Goal: Information Seeking & Learning: Find specific fact

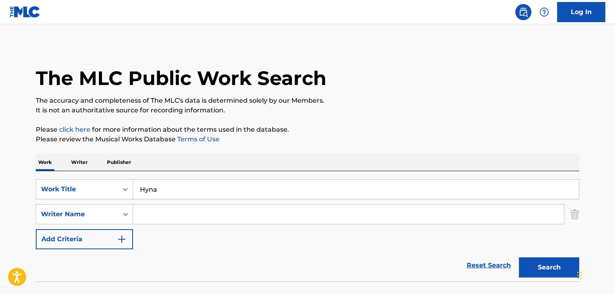
click at [154, 204] on input "Search Form" at bounding box center [348, 213] width 431 height 19
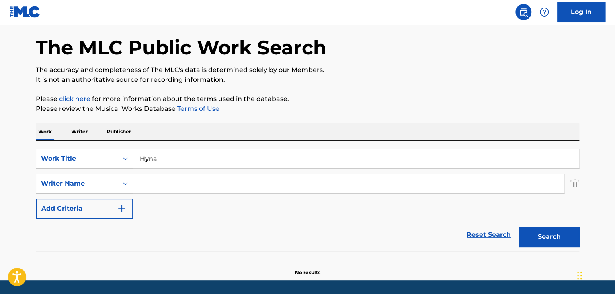
scroll to position [31, 0]
paste input "[PERSON_NAME]"
type input "[PERSON_NAME]"
click at [542, 231] on button "Search" at bounding box center [549, 236] width 60 height 20
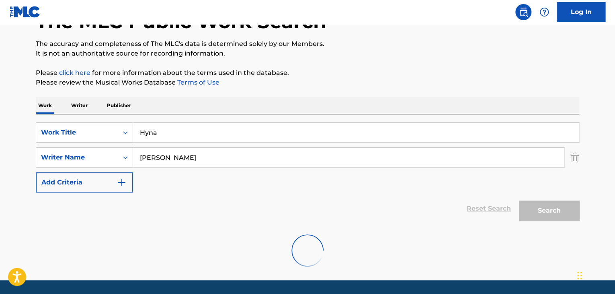
scroll to position [55, 0]
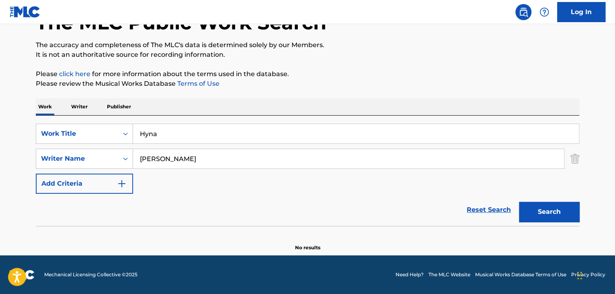
click at [71, 103] on p "Writer" at bounding box center [79, 106] width 21 height 17
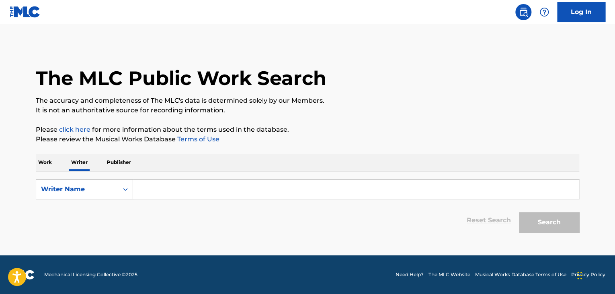
click at [185, 185] on input "Search Form" at bounding box center [356, 188] width 446 height 19
paste input "[PERSON_NAME]"
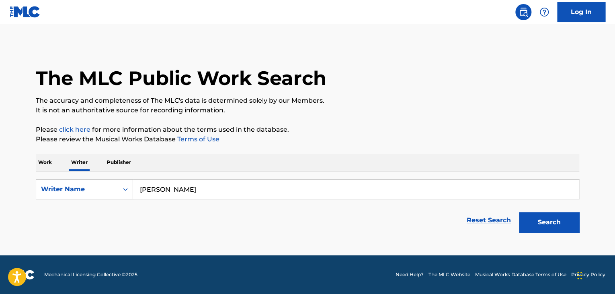
type input "[PERSON_NAME]"
click at [291, 146] on div "The MLC Public Work Search The accuracy and completeness of The MLC's data is d…" at bounding box center [307, 140] width 563 height 192
click at [522, 222] on button "Search" at bounding box center [549, 222] width 60 height 20
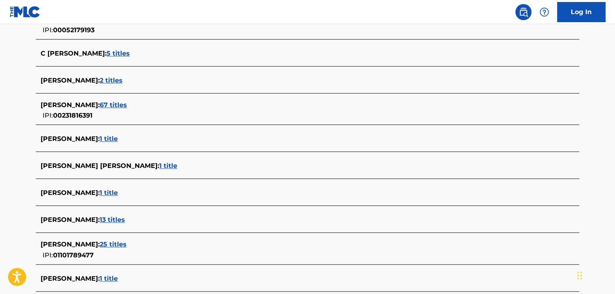
scroll to position [281, 0]
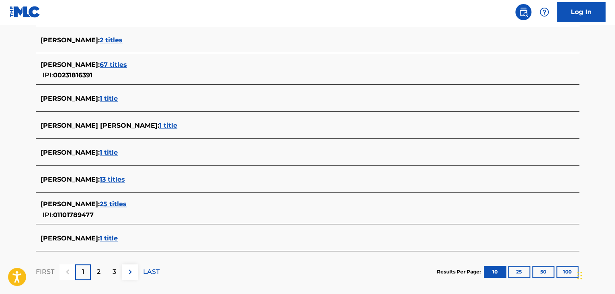
click at [125, 203] on span "25 titles" at bounding box center [113, 204] width 27 height 8
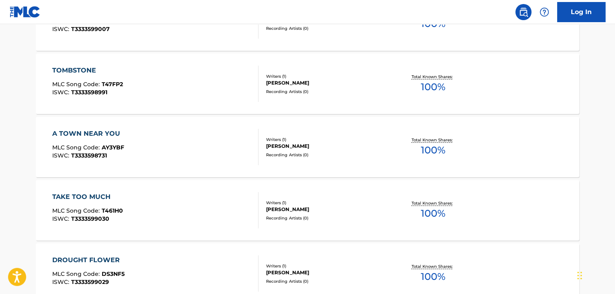
click at [200, 139] on div "A TOWN NEAR YOU MLC Song Code : AY3YBF ISWC : T3333598731" at bounding box center [155, 147] width 207 height 36
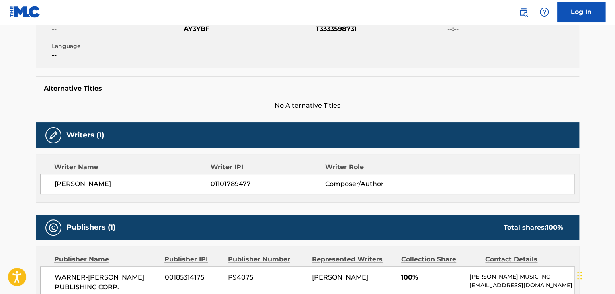
scroll to position [281, 0]
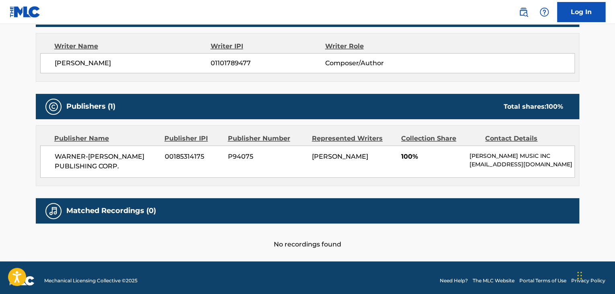
click at [86, 64] on span "[PERSON_NAME]" at bounding box center [133, 63] width 156 height 10
copy div "[PERSON_NAME]"
click at [233, 56] on div "[PERSON_NAME] 01101789477 Composer/Author" at bounding box center [307, 63] width 535 height 20
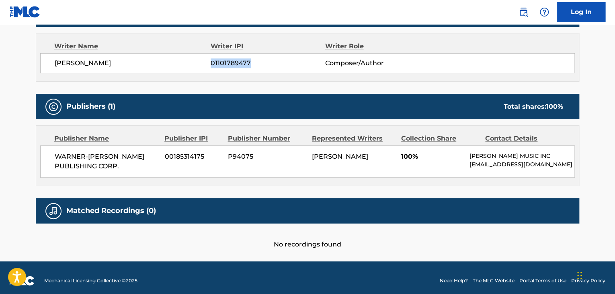
click at [233, 56] on div "[PERSON_NAME] 01101789477 Composer/Author" at bounding box center [307, 63] width 535 height 20
copy span "01101789477"
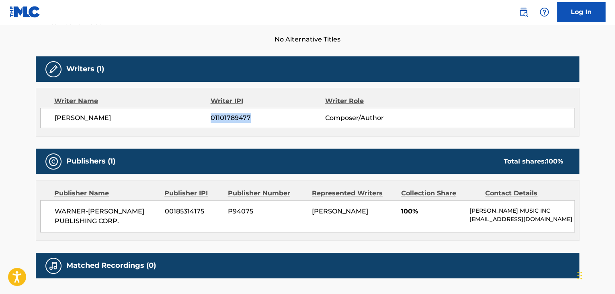
scroll to position [121, 0]
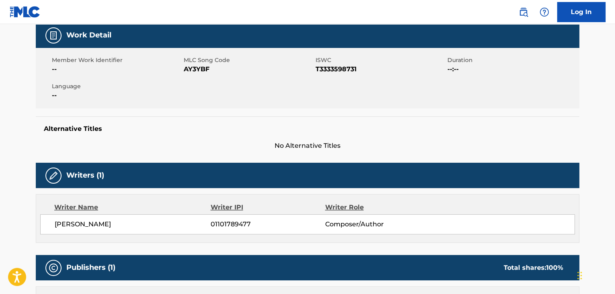
click at [199, 66] on span "AY3YBF" at bounding box center [249, 69] width 130 height 10
copy span "AY3YBF"
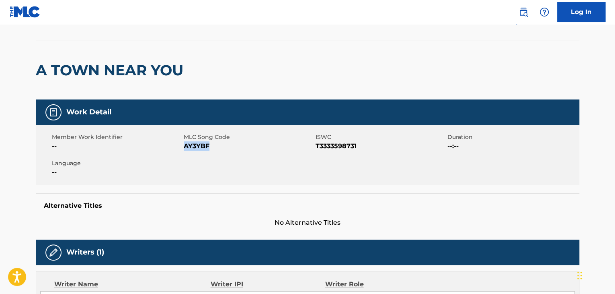
scroll to position [0, 0]
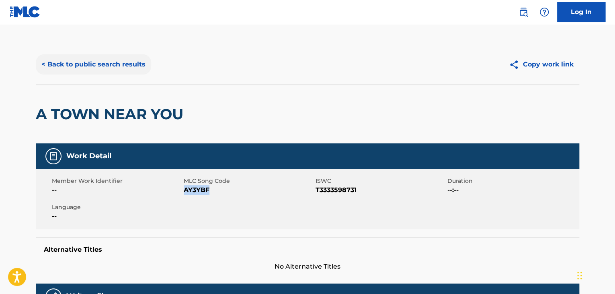
click at [109, 58] on button "< Back to public search results" at bounding box center [93, 64] width 115 height 20
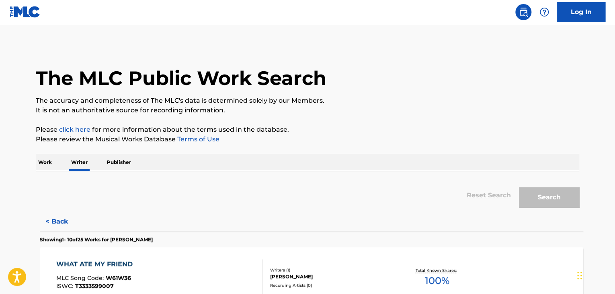
scroll to position [10, 0]
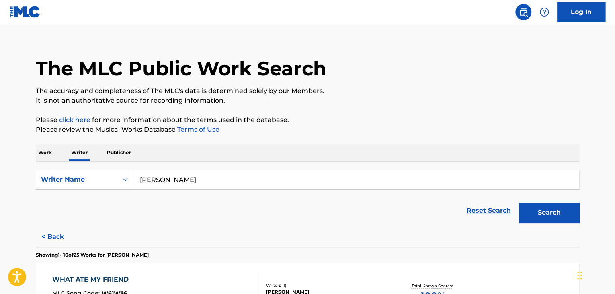
click at [189, 179] on input "[PERSON_NAME]" at bounding box center [356, 179] width 446 height 19
paste input "[PERSON_NAME]"
type input "[PERSON_NAME]"
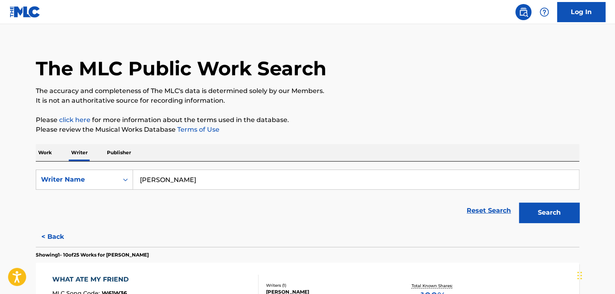
drag, startPoint x: 362, startPoint y: 137, endPoint x: 446, endPoint y: 164, distance: 87.6
click at [563, 220] on button "Search" at bounding box center [549, 212] width 60 height 20
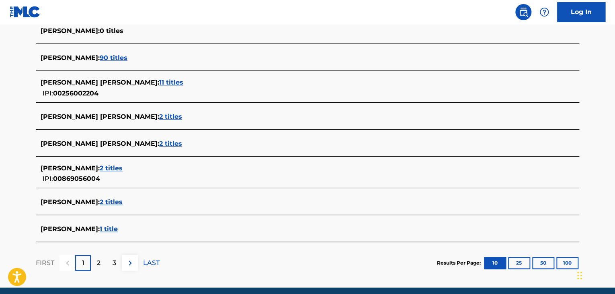
scroll to position [291, 0]
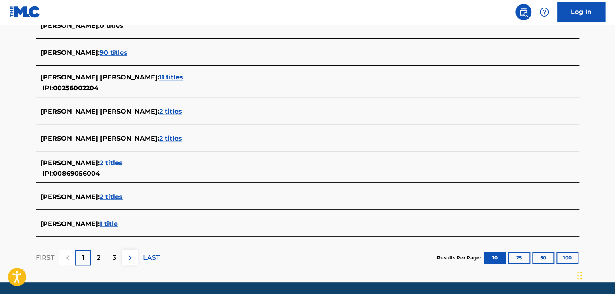
click at [114, 161] on span "2 titles" at bounding box center [111, 163] width 23 height 8
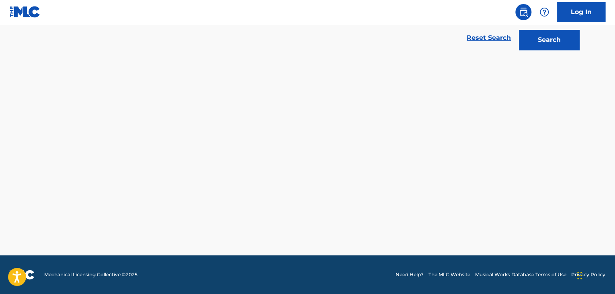
scroll to position [182, 0]
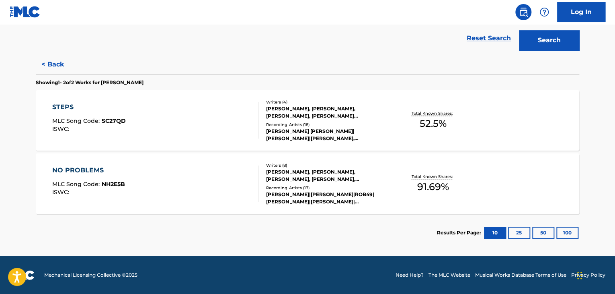
click at [202, 181] on div "NO PROBLEMS MLC Song Code : NH2E5B ISWC :" at bounding box center [155, 183] width 207 height 36
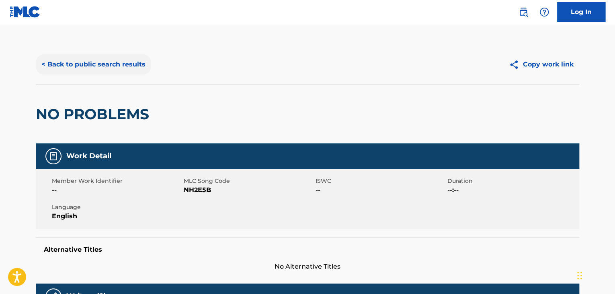
click at [103, 58] on button "< Back to public search results" at bounding box center [93, 64] width 115 height 20
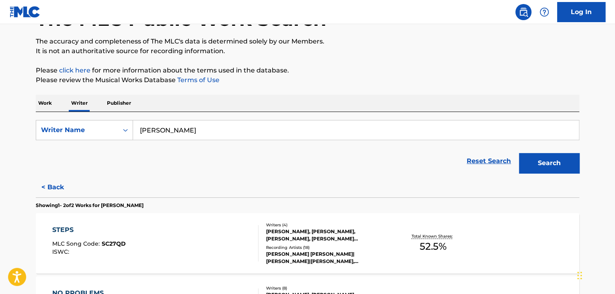
scroll to position [182, 0]
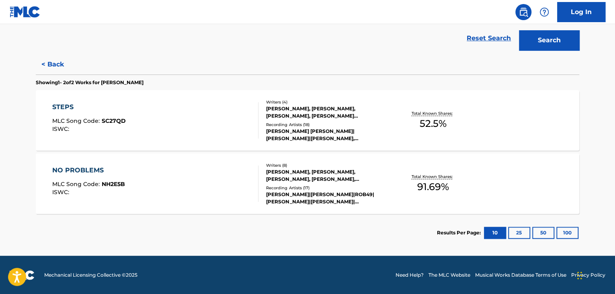
click at [293, 117] on div "[PERSON_NAME], [PERSON_NAME], [PERSON_NAME], [PERSON_NAME] [PERSON_NAME]" at bounding box center [326, 112] width 121 height 14
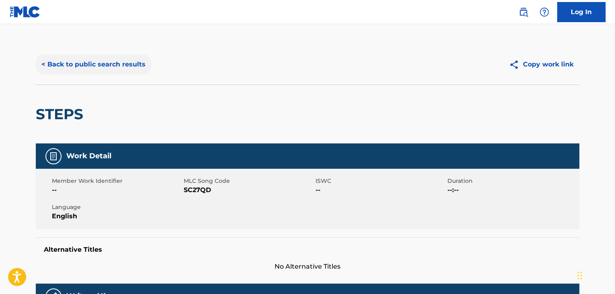
click at [93, 57] on button "< Back to public search results" at bounding box center [93, 64] width 115 height 20
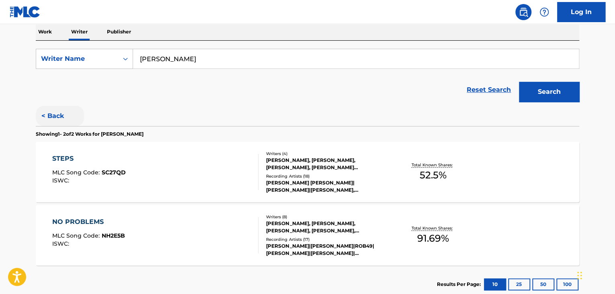
click at [51, 111] on button "< Back" at bounding box center [60, 116] width 48 height 20
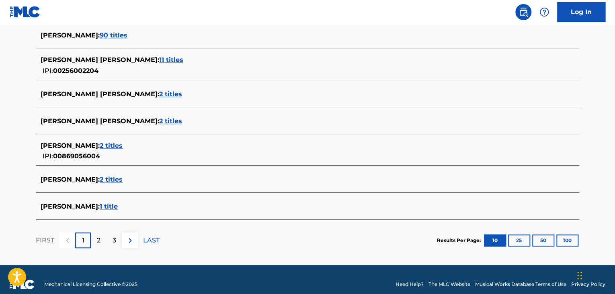
scroll to position [318, 0]
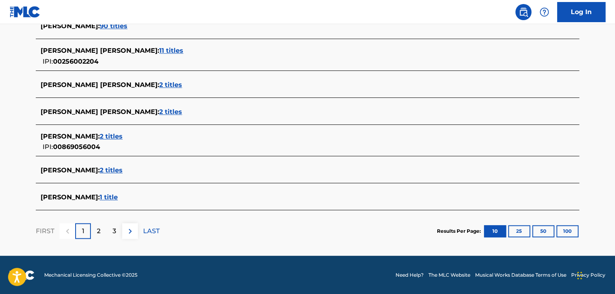
click at [117, 170] on span "2 titles" at bounding box center [111, 170] width 23 height 8
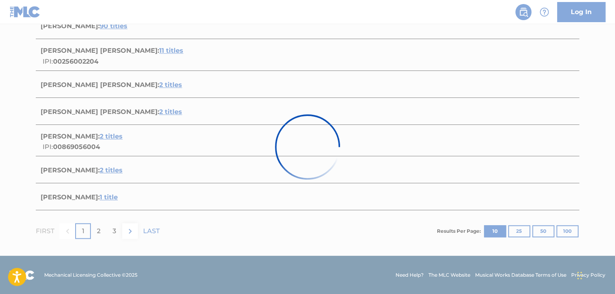
scroll to position [182, 0]
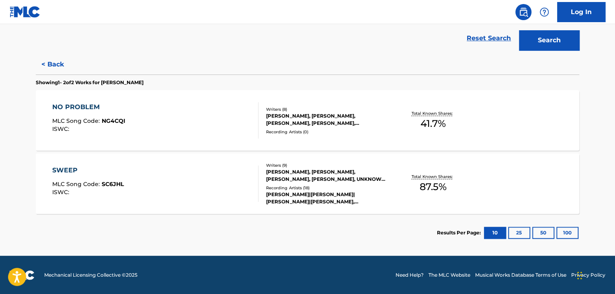
click at [217, 121] on div "NO PROBLEM MLC Song Code : NG4CQI ISWC :" at bounding box center [155, 120] width 207 height 36
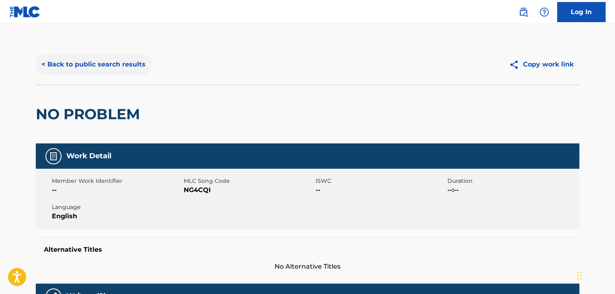
click at [125, 67] on button "< Back to public search results" at bounding box center [93, 64] width 115 height 20
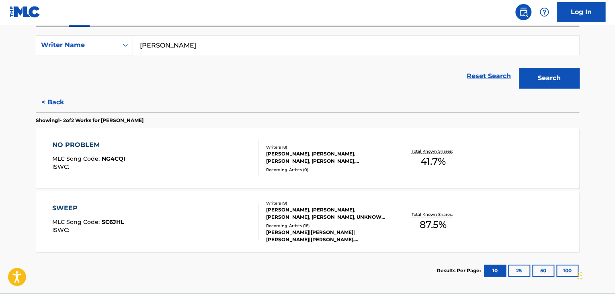
scroll to position [182, 0]
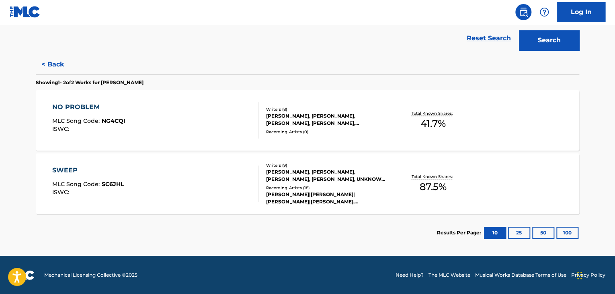
click at [216, 177] on div "SWEEP MLC Song Code : SC6JHL ISWC :" at bounding box center [155, 183] width 207 height 36
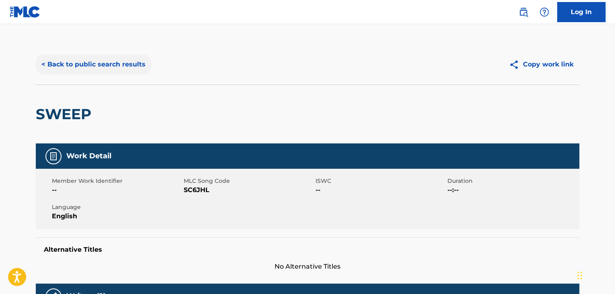
click at [109, 67] on button "< Back to public search results" at bounding box center [93, 64] width 115 height 20
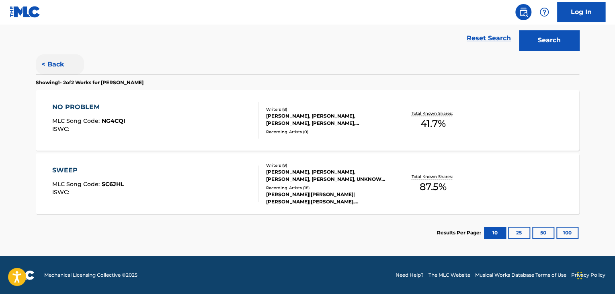
click at [53, 64] on button "< Back" at bounding box center [60, 64] width 48 height 20
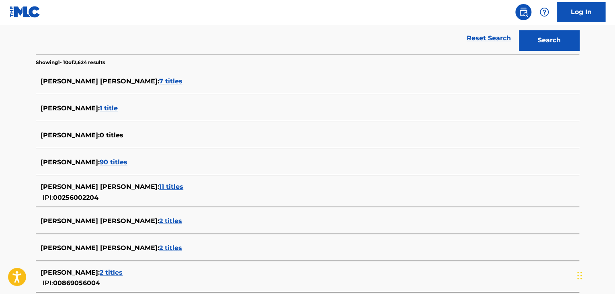
scroll to position [318, 0]
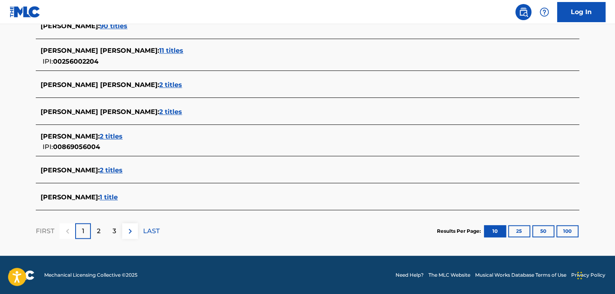
click at [118, 195] on span "1 title" at bounding box center [109, 197] width 18 height 8
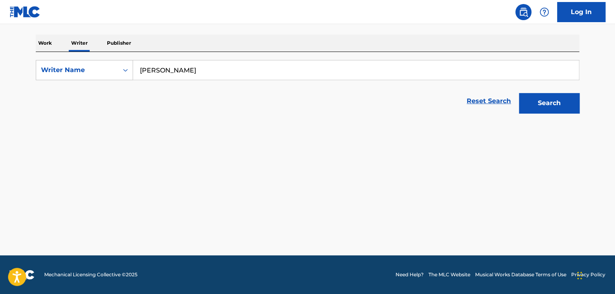
scroll to position [119, 0]
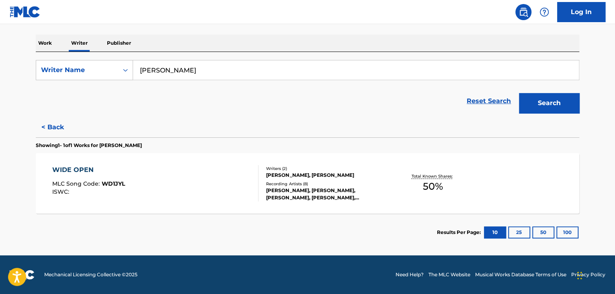
click at [179, 167] on div "WIDE OPEN MLC Song Code : WD1JYL ISWC :" at bounding box center [155, 183] width 207 height 36
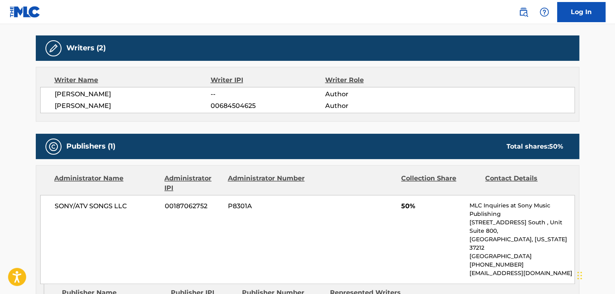
scroll to position [201, 0]
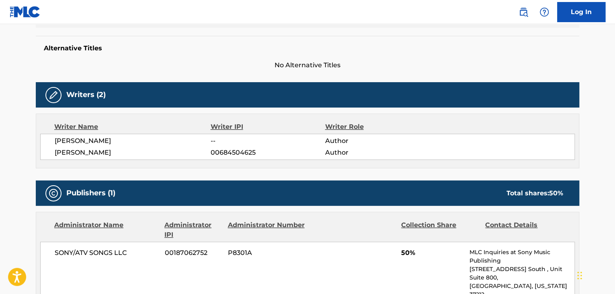
click at [100, 141] on span "[PERSON_NAME]" at bounding box center [133, 141] width 156 height 10
copy div "[PERSON_NAME]"
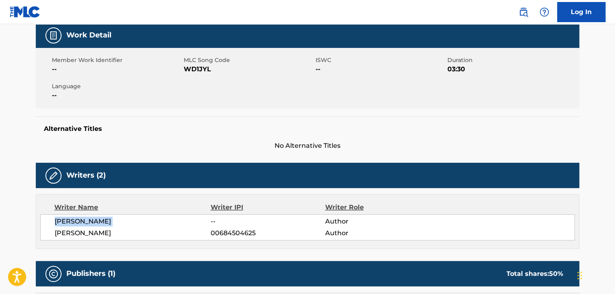
scroll to position [0, 0]
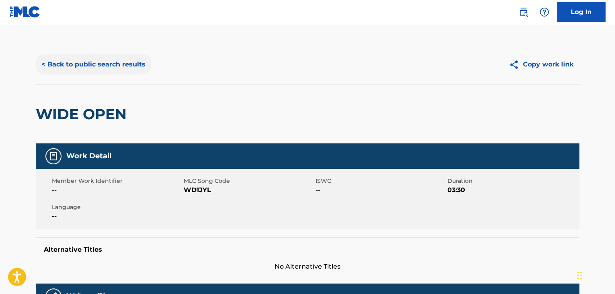
click at [88, 65] on button "< Back to public search results" at bounding box center [93, 64] width 115 height 20
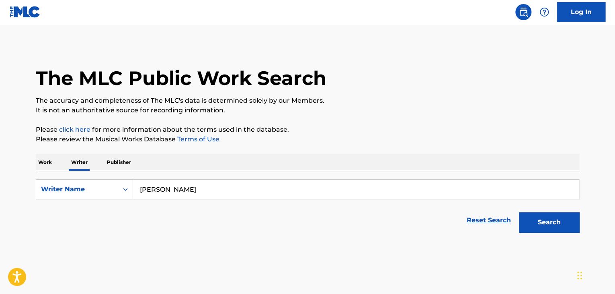
scroll to position [10, 0]
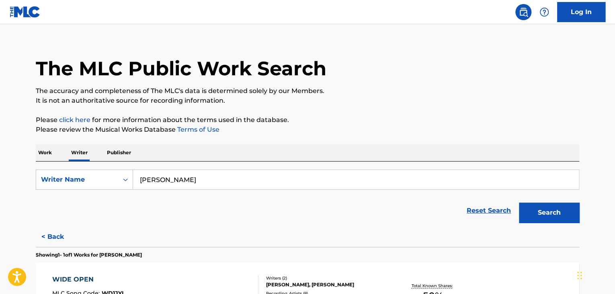
drag, startPoint x: 43, startPoint y: 151, endPoint x: 48, endPoint y: 156, distance: 7.4
click at [43, 151] on p "Work" at bounding box center [45, 152] width 18 height 17
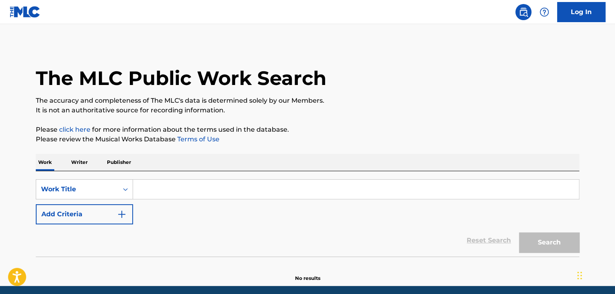
click at [183, 200] on div "SearchWithCriteria2438c55c-2327-441f-9b3a-d4946455814f Work Title Add Criteria" at bounding box center [308, 201] width 544 height 45
click at [177, 196] on input "Search Form" at bounding box center [356, 188] width 446 height 19
paste input "[DEMOGRAPHIC_DATA]"
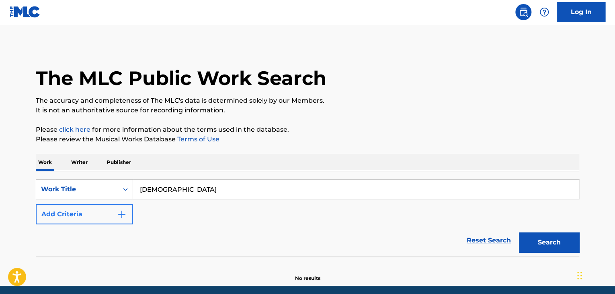
type input "[DEMOGRAPHIC_DATA]"
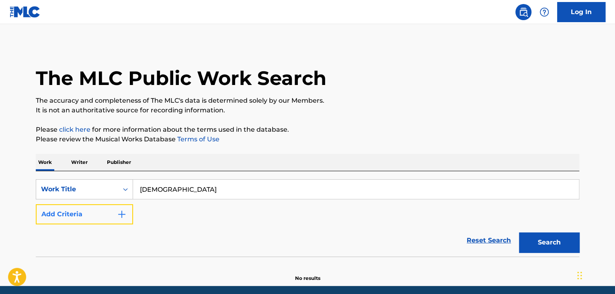
click at [115, 220] on button "Add Criteria" at bounding box center [84, 214] width 97 height 20
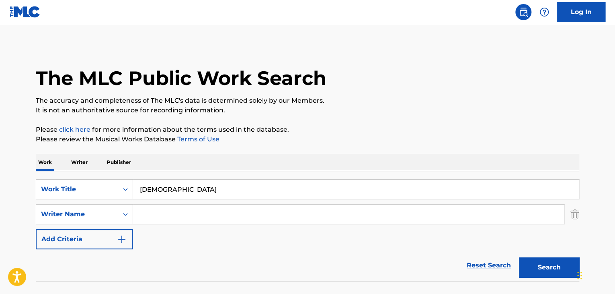
click at [170, 212] on input "Search Form" at bounding box center [348, 213] width 431 height 19
paste input "[PERSON_NAME]"
type input "[PERSON_NAME]"
click at [558, 268] on button "Search" at bounding box center [549, 267] width 60 height 20
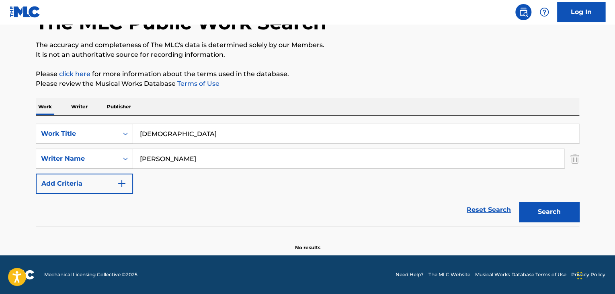
scroll to position [55, 0]
click at [83, 107] on p "Writer" at bounding box center [79, 106] width 21 height 17
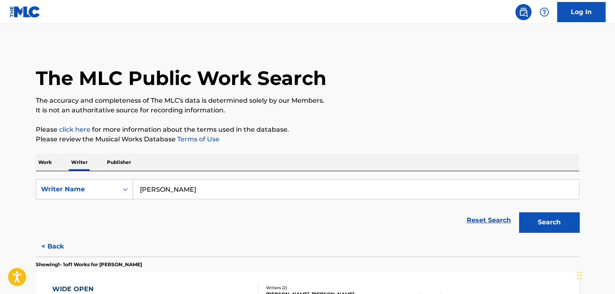
click at [184, 187] on input "[PERSON_NAME]" at bounding box center [356, 188] width 446 height 19
paste input "[PERSON_NAME]"
click at [186, 188] on input "[PERSON_NAME] [PERSON_NAME]" at bounding box center [356, 188] width 446 height 19
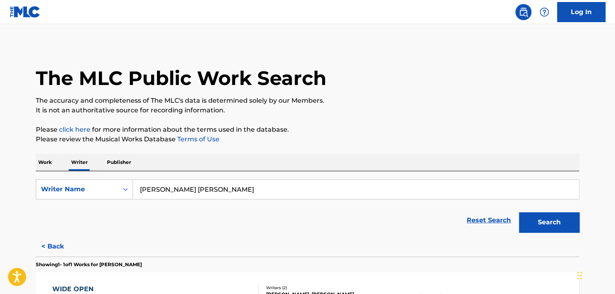
click at [186, 188] on input "[PERSON_NAME] [PERSON_NAME]" at bounding box center [356, 188] width 446 height 19
paste input "Search Form"
type input "[PERSON_NAME]"
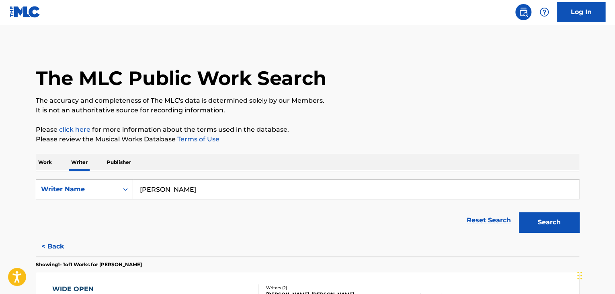
click at [374, 154] on div "Work Writer Publisher" at bounding box center [308, 162] width 544 height 17
click at [539, 220] on button "Search" at bounding box center [549, 222] width 60 height 20
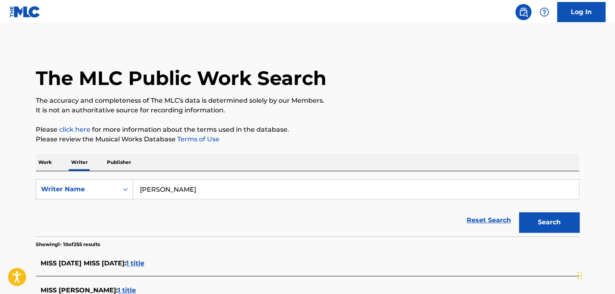
click at [40, 161] on p "Work" at bounding box center [45, 162] width 18 height 17
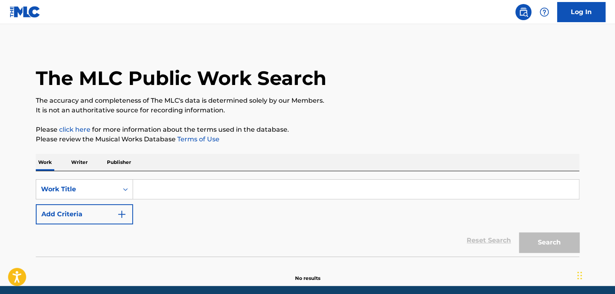
click at [152, 186] on input "Search Form" at bounding box center [356, 188] width 446 height 19
paste input "MayBack"
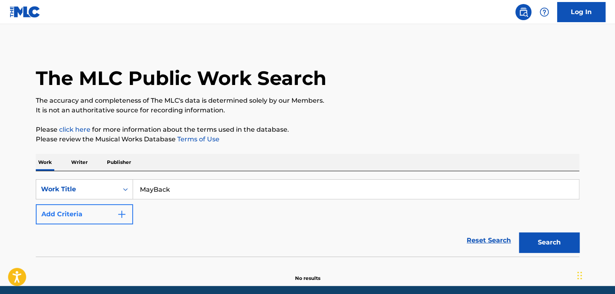
type input "MayBack"
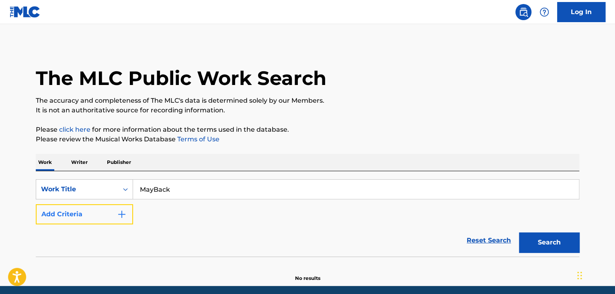
click at [105, 219] on button "Add Criteria" at bounding box center [84, 214] width 97 height 20
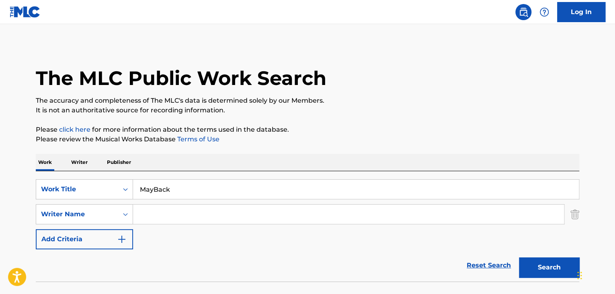
click at [158, 218] on input "Search Form" at bounding box center [348, 213] width 431 height 19
paste input "[PERSON_NAME]"
type input "[PERSON_NAME]"
click at [547, 271] on button "Search" at bounding box center [549, 267] width 60 height 20
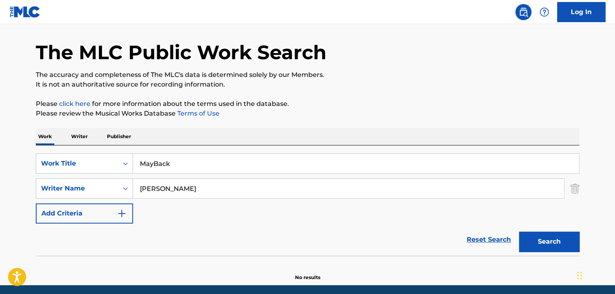
scroll to position [55, 0]
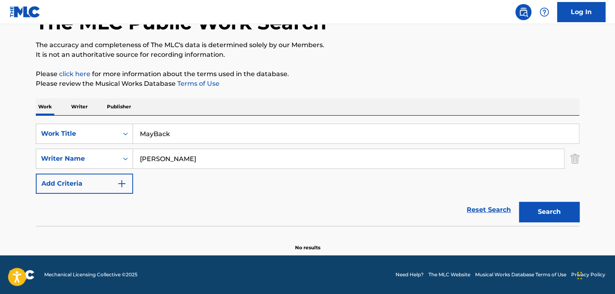
click at [68, 105] on div "Work Writer Publisher" at bounding box center [308, 106] width 544 height 17
click at [81, 107] on p "Writer" at bounding box center [79, 106] width 21 height 17
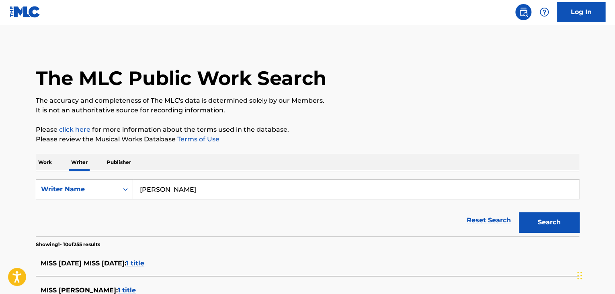
click at [220, 196] on input "[PERSON_NAME]" at bounding box center [356, 188] width 446 height 19
paste input "[PERSON_NAME]"
type input "[PERSON_NAME]"
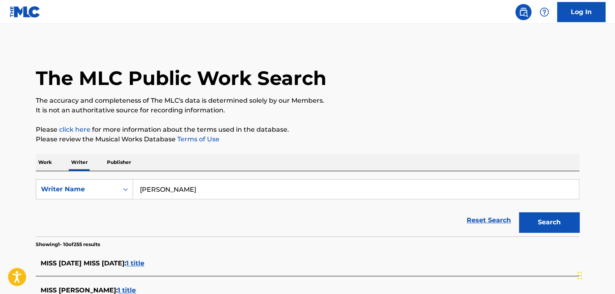
click at [355, 140] on p "Please review the Musical Works Database Terms of Use" at bounding box center [308, 139] width 544 height 10
click at [540, 227] on button "Search" at bounding box center [549, 222] width 60 height 20
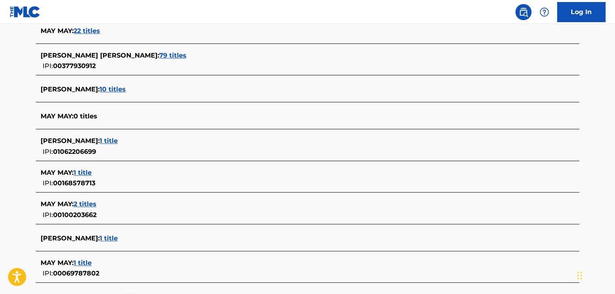
scroll to position [278, 0]
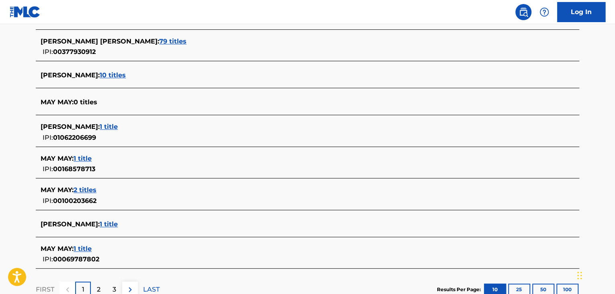
click at [100, 76] on span "10 titles" at bounding box center [113, 75] width 26 height 8
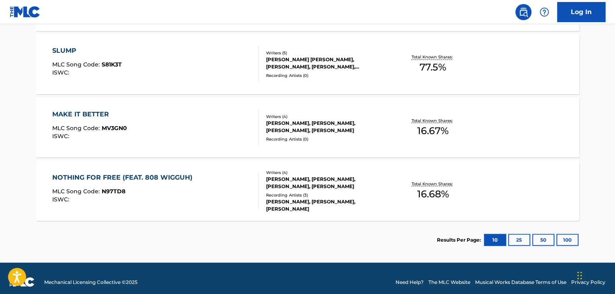
scroll to position [687, 0]
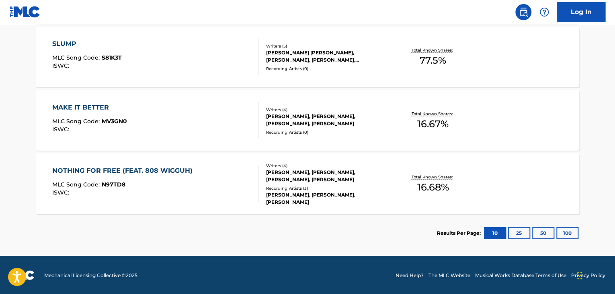
click at [231, 190] on div "NOTHING FOR FREE (FEAT. 808 WIGGUH) MLC Song Code : N97TD8 ISWC :" at bounding box center [155, 183] width 207 height 36
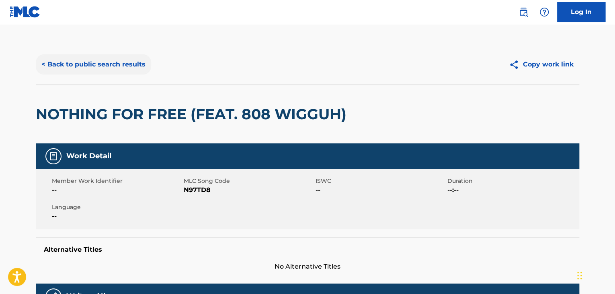
click at [120, 68] on button "< Back to public search results" at bounding box center [93, 64] width 115 height 20
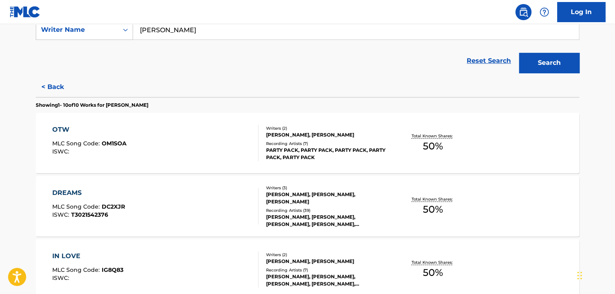
scroll to position [171, 0]
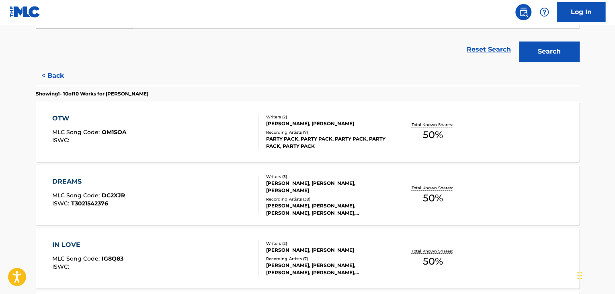
click at [396, 143] on div "Total Known Shares: 50 %" at bounding box center [433, 131] width 90 height 25
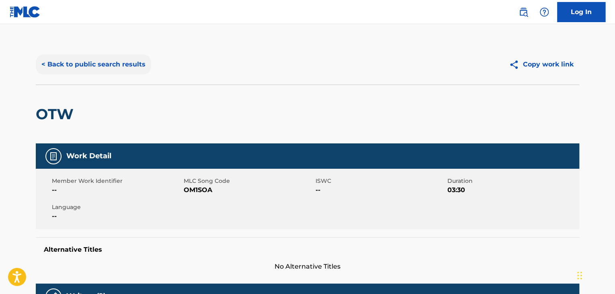
click at [98, 63] on button "< Back to public search results" at bounding box center [93, 64] width 115 height 20
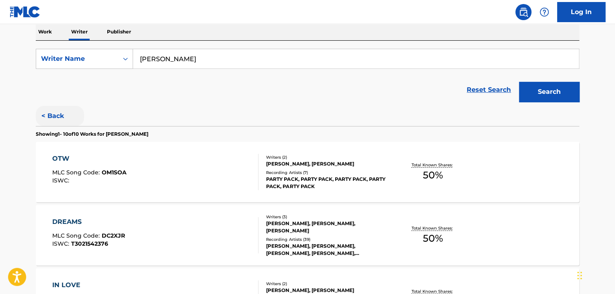
click at [59, 121] on button "< Back" at bounding box center [60, 116] width 48 height 20
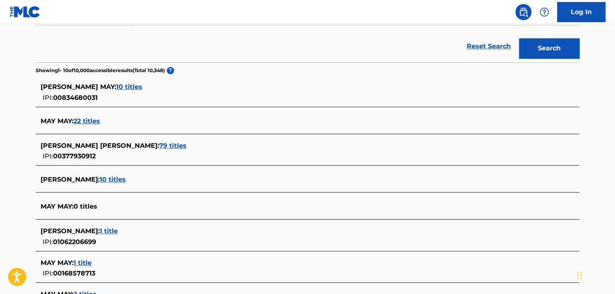
scroll to position [211, 0]
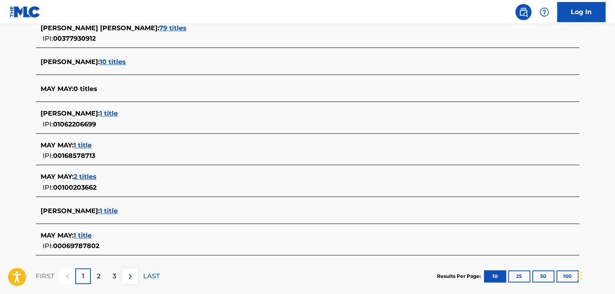
click at [95, 109] on div "[PERSON_NAME] : 1 title" at bounding box center [297, 114] width 513 height 10
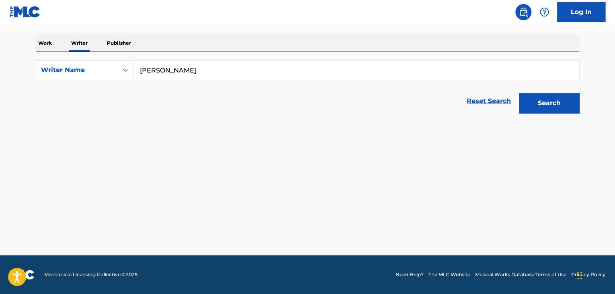
scroll to position [119, 0]
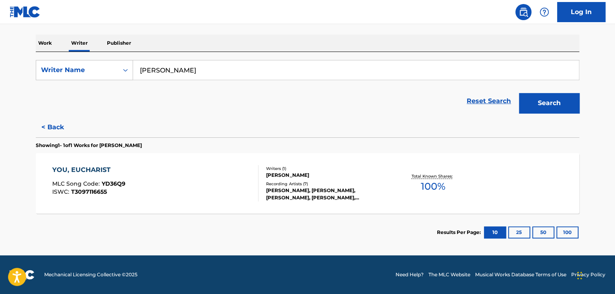
click at [198, 190] on div "YOU, EUCHARIST MLC Song Code : YD36Q9 ISWC : T3097116655" at bounding box center [155, 183] width 207 height 36
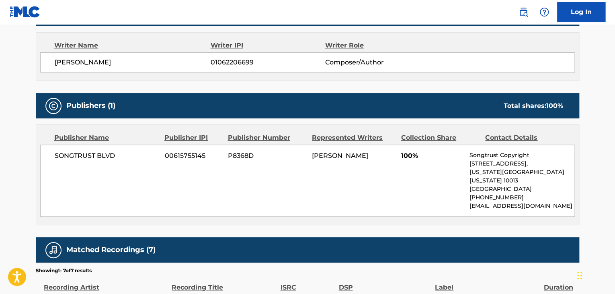
scroll to position [241, 0]
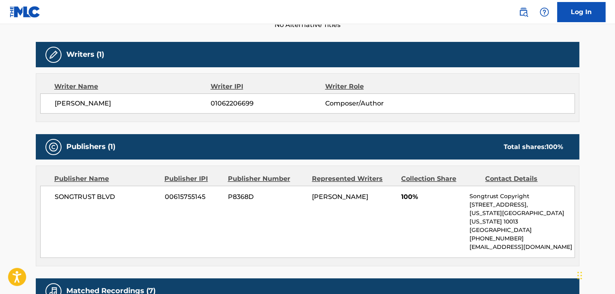
click at [68, 99] on span "[PERSON_NAME]" at bounding box center [133, 104] width 156 height 10
copy div "[PERSON_NAME]"
click at [231, 110] on div "[PERSON_NAME] 01062206699 Composer/Author" at bounding box center [307, 103] width 535 height 20
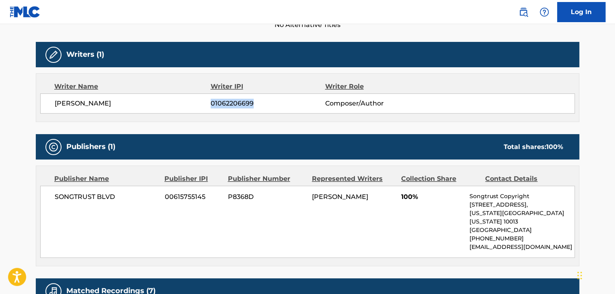
click at [231, 110] on div "[PERSON_NAME] 01062206699 Composer/Author" at bounding box center [307, 103] width 535 height 20
copy span "01062206699"
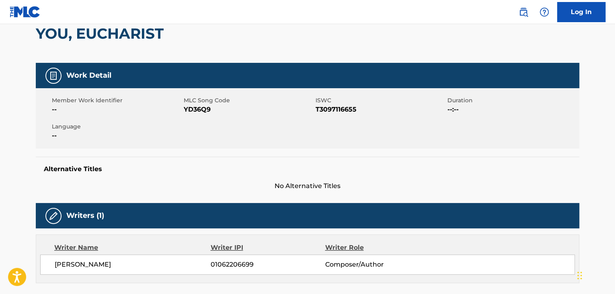
click at [203, 113] on span "YD36Q9" at bounding box center [249, 110] width 130 height 10
copy span "YD36Q9"
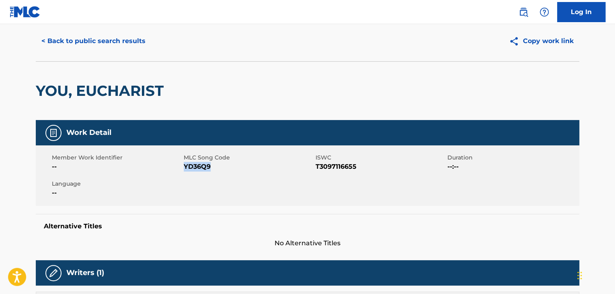
scroll to position [0, 0]
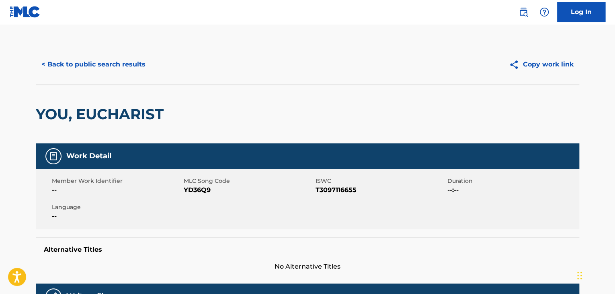
click at [105, 53] on div "< Back to public search results Copy work link" at bounding box center [308, 64] width 544 height 40
click at [107, 62] on button "< Back to public search results" at bounding box center [93, 64] width 115 height 20
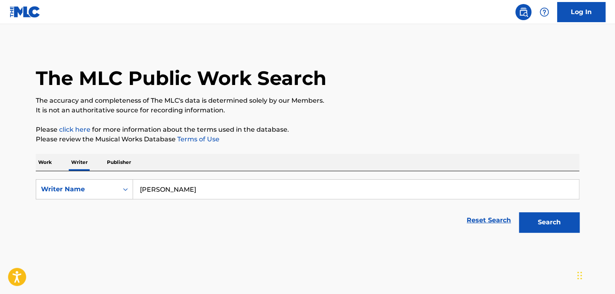
scroll to position [10, 0]
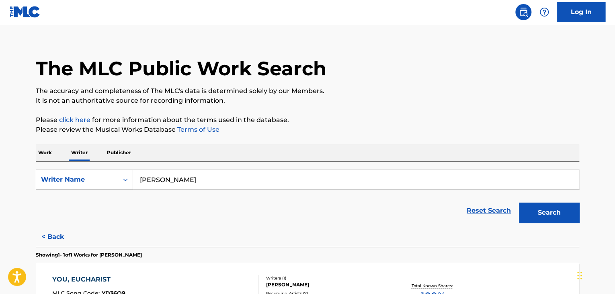
click at [193, 184] on input "[PERSON_NAME]" at bounding box center [356, 179] width 446 height 19
paste input "[PERSON_NAME]"
type input "[PERSON_NAME]"
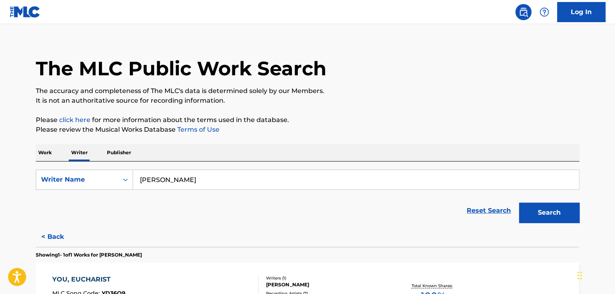
click at [397, 131] on p "Please review the Musical Works Database Terms of Use" at bounding box center [308, 130] width 544 height 10
click at [537, 211] on button "Search" at bounding box center [549, 212] width 60 height 20
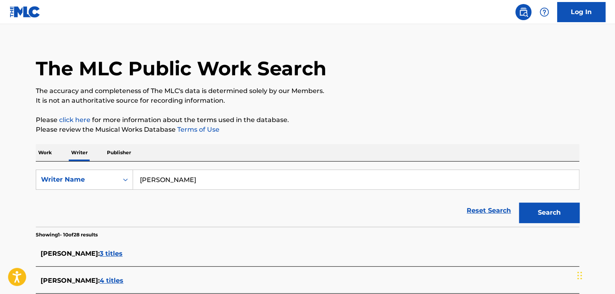
click at [40, 152] on p "Work" at bounding box center [45, 152] width 18 height 17
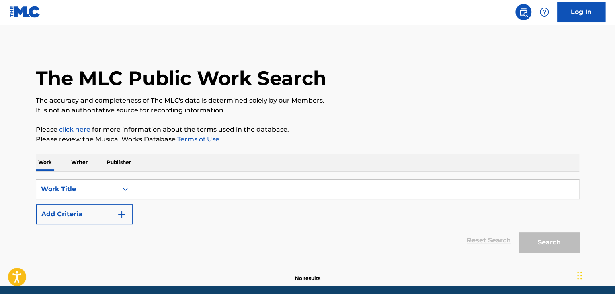
click at [174, 189] on input "Search Form" at bounding box center [356, 188] width 446 height 19
paste input "[PERSON_NAME]"
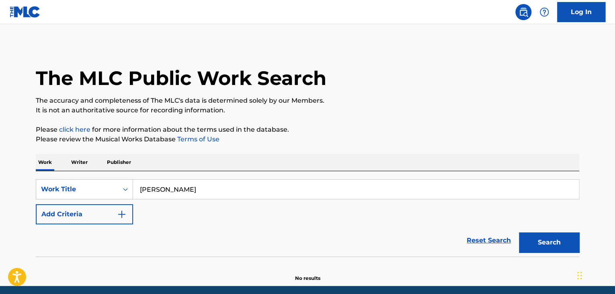
type input "[PERSON_NAME]"
click at [343, 118] on div "The MLC Public Work Search The accuracy and completeness of The MLC's data is d…" at bounding box center [307, 162] width 563 height 237
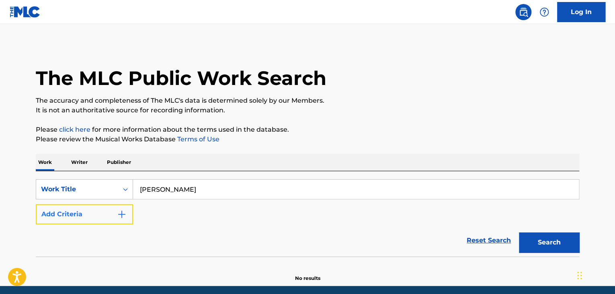
click at [121, 214] on img "Search Form" at bounding box center [122, 214] width 10 height 10
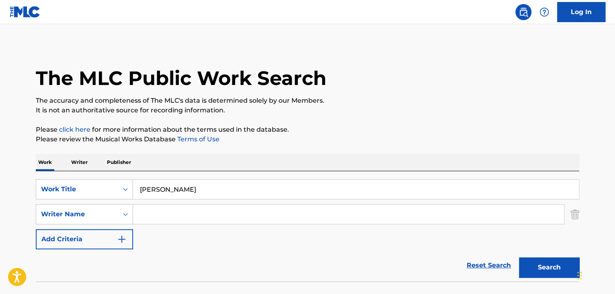
click at [185, 214] on input "Search Form" at bounding box center [348, 213] width 431 height 19
paste input "[PERSON_NAME]"
type input "[PERSON_NAME]"
drag, startPoint x: 185, startPoint y: 214, endPoint x: 366, endPoint y: 126, distance: 201.1
click at [360, 125] on p "Please click here for more information about the terms used in the database." at bounding box center [308, 130] width 544 height 10
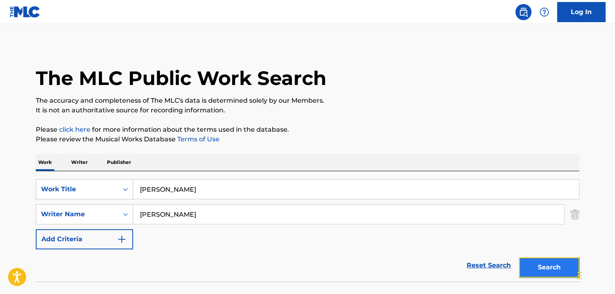
click at [539, 261] on button "Search" at bounding box center [549, 267] width 60 height 20
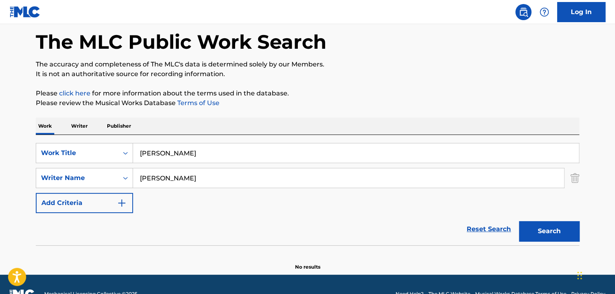
scroll to position [55, 0]
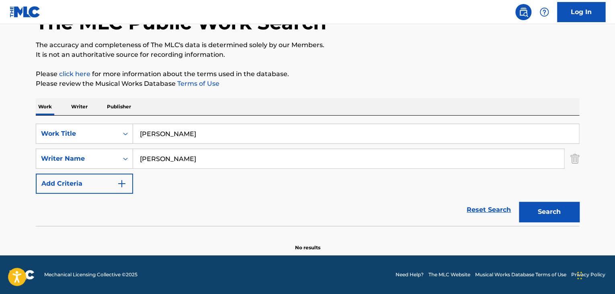
click at [80, 112] on p "Writer" at bounding box center [79, 106] width 21 height 17
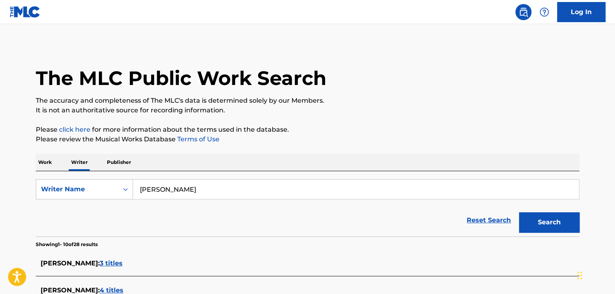
click at [193, 190] on input "[PERSON_NAME]" at bounding box center [356, 188] width 446 height 19
click at [473, 134] on p "Please click here for more information about the terms used in the database." at bounding box center [308, 130] width 544 height 10
click at [560, 219] on button "Search" at bounding box center [549, 222] width 60 height 20
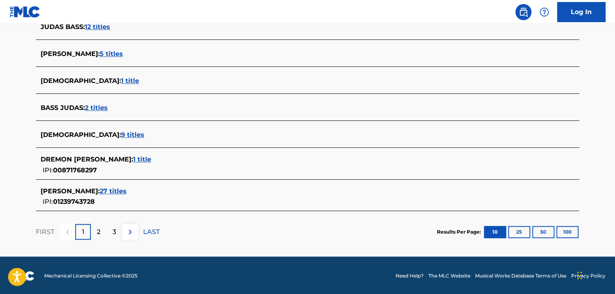
scroll to position [318, 0]
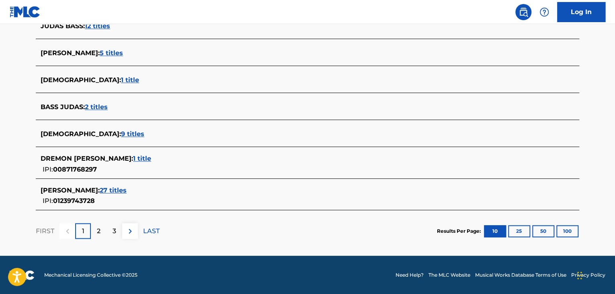
click at [101, 183] on div "[PERSON_NAME] : 27 titles IPI: 01239743728" at bounding box center [308, 195] width 544 height 29
click at [106, 190] on span "27 titles" at bounding box center [113, 190] width 27 height 8
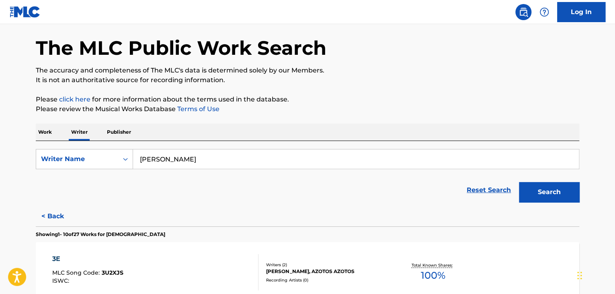
scroll to position [0, 0]
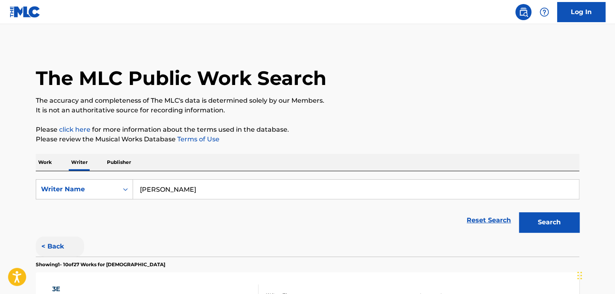
click at [46, 246] on button "< Back" at bounding box center [60, 246] width 48 height 20
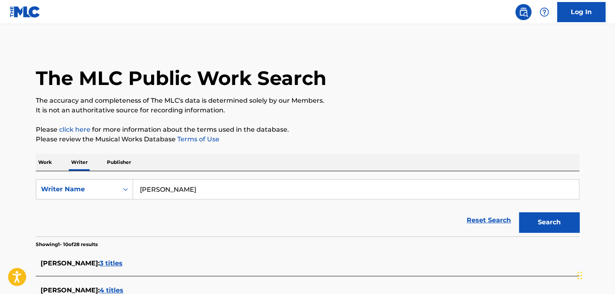
click at [173, 185] on input "[PERSON_NAME]" at bounding box center [356, 188] width 446 height 19
paste input "[PERSON_NAME]"
type input "[PERSON_NAME]"
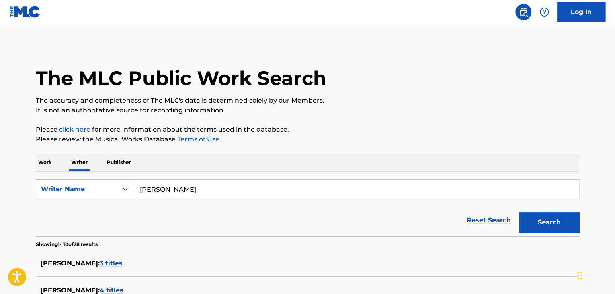
click at [381, 136] on p "Please review the Musical Works Database Terms of Use" at bounding box center [308, 139] width 544 height 10
click at [531, 221] on button "Search" at bounding box center [549, 222] width 60 height 20
click at [44, 159] on p "Work" at bounding box center [45, 162] width 18 height 17
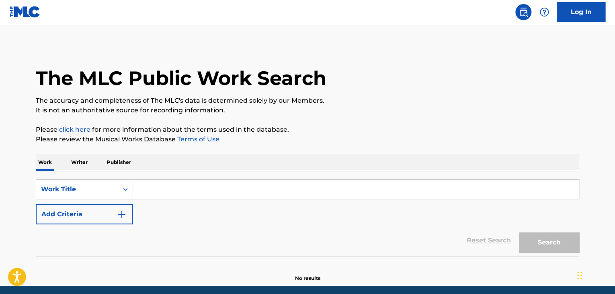
click at [160, 187] on input "Search Form" at bounding box center [356, 188] width 446 height 19
paste input "4am in [GEOGRAPHIC_DATA]"
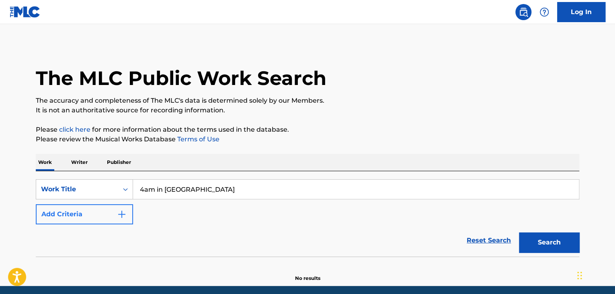
type input "4am in [GEOGRAPHIC_DATA]"
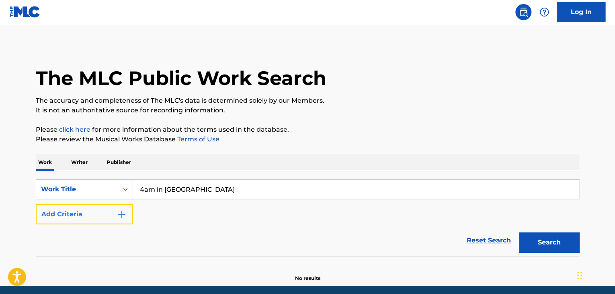
click at [111, 219] on button "Add Criteria" at bounding box center [84, 214] width 97 height 20
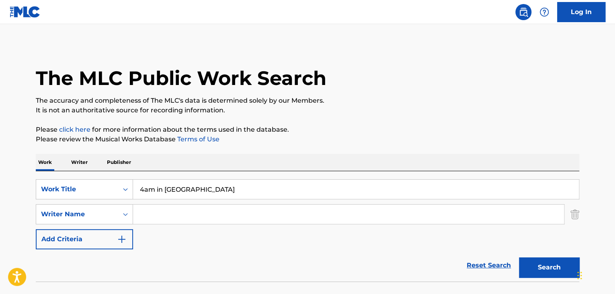
click at [338, 257] on div "Reset Search Search" at bounding box center [308, 265] width 544 height 32
click at [544, 263] on button "Search" at bounding box center [549, 267] width 60 height 20
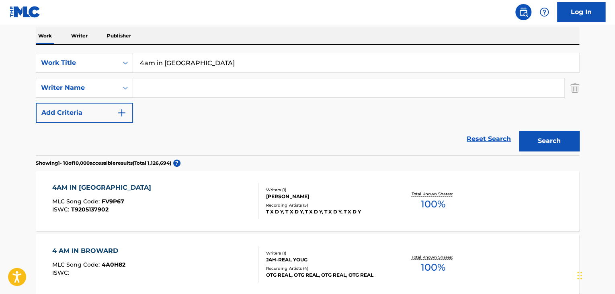
scroll to position [82, 0]
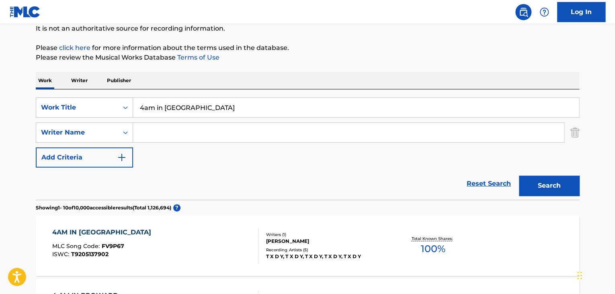
click at [75, 78] on p "Writer" at bounding box center [79, 80] width 21 height 17
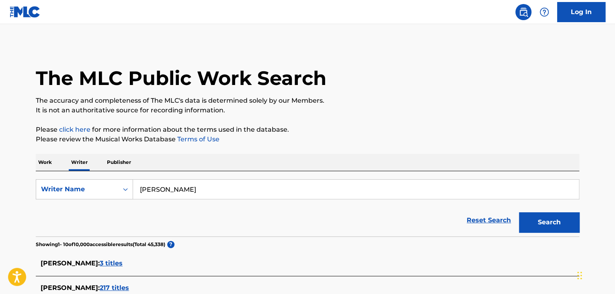
click at [195, 183] on input "[PERSON_NAME]" at bounding box center [356, 188] width 446 height 19
paste input "4am in [GEOGRAPHIC_DATA]"
click at [193, 187] on input "[PERSON_NAME] 4am in [GEOGRAPHIC_DATA]" at bounding box center [356, 188] width 446 height 19
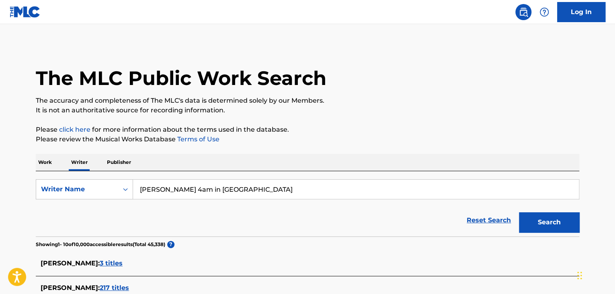
click at [193, 187] on input "[PERSON_NAME] 4am in [GEOGRAPHIC_DATA]" at bounding box center [356, 188] width 446 height 19
paste input "[PERSON_NAME]"
type input "[PERSON_NAME]"
drag, startPoint x: 397, startPoint y: 132, endPoint x: 408, endPoint y: 137, distance: 11.7
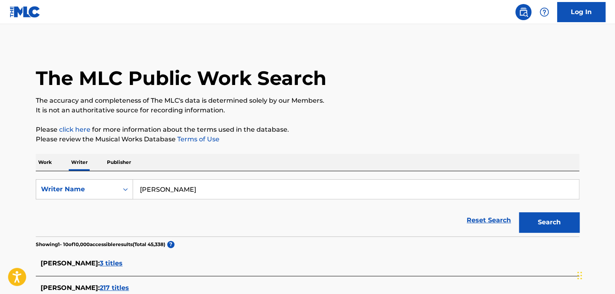
click at [397, 132] on p "Please click here for more information about the terms used in the database." at bounding box center [308, 130] width 544 height 10
click at [547, 218] on button "Search" at bounding box center [549, 222] width 60 height 20
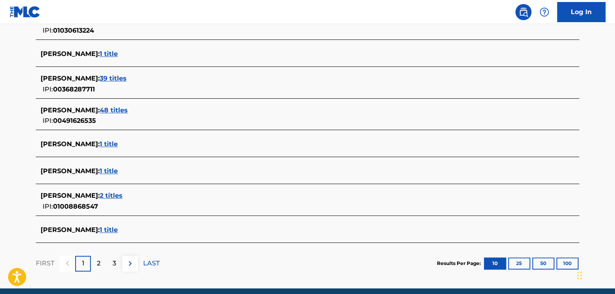
scroll to position [281, 0]
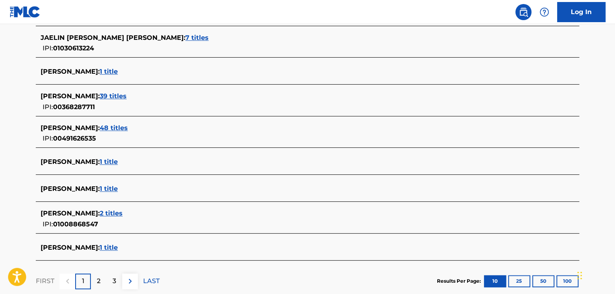
click at [108, 99] on span "39 titles" at bounding box center [113, 96] width 27 height 8
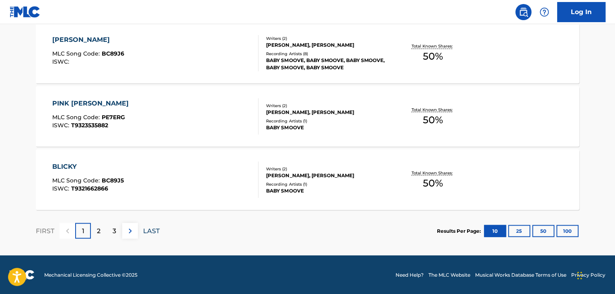
click at [146, 232] on p "LAST" at bounding box center [151, 231] width 16 height 10
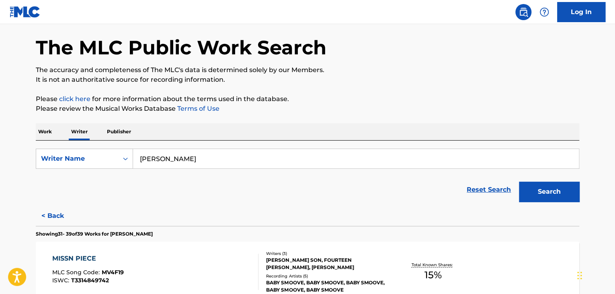
scroll to position [627, 0]
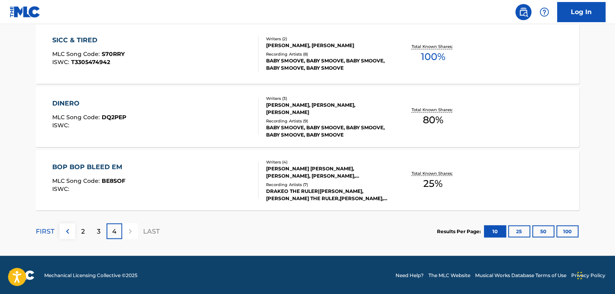
click at [282, 61] on div "BABY SMOOVE, BABY SMOOVE, BABY SMOOVE, BABY SMOOVE, BABY SMOOVE" at bounding box center [326, 64] width 121 height 14
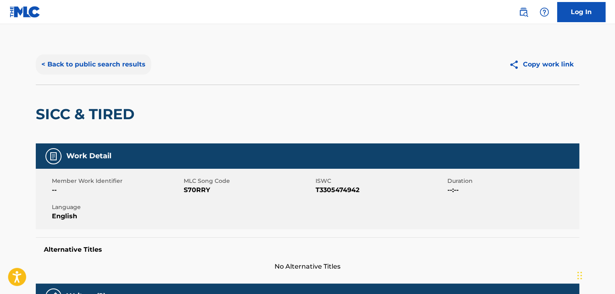
click at [116, 58] on button "< Back to public search results" at bounding box center [93, 64] width 115 height 20
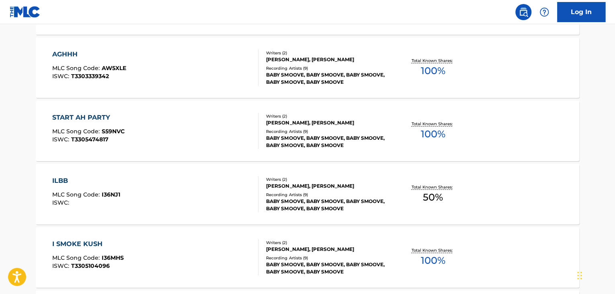
scroll to position [331, 0]
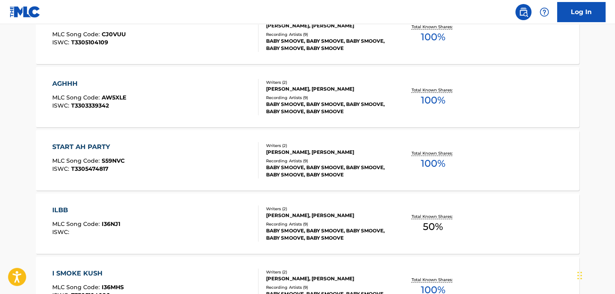
click at [230, 95] on div "AGHHH MLC Song Code : AW5XLE ISWC : T3303339342" at bounding box center [155, 97] width 207 height 36
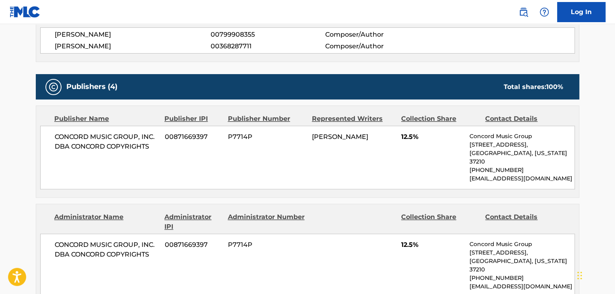
scroll to position [241, 0]
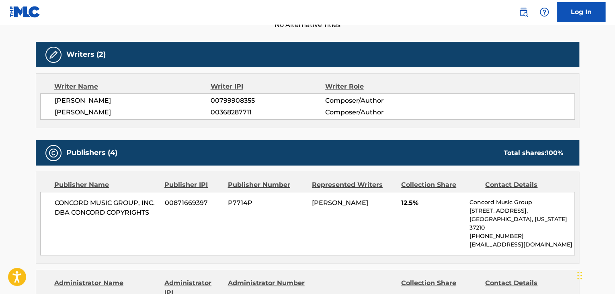
click at [88, 114] on span "[PERSON_NAME]" at bounding box center [133, 112] width 156 height 10
copy div "[PERSON_NAME]"
click at [208, 112] on span "[PERSON_NAME]" at bounding box center [133, 112] width 156 height 10
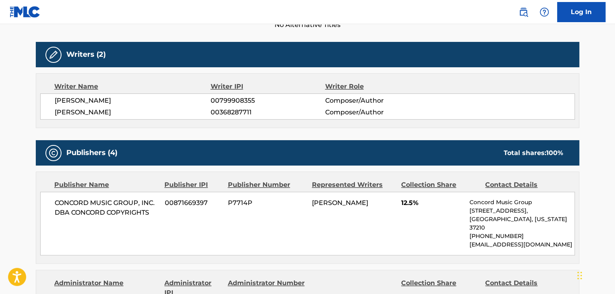
click at [209, 112] on span "[PERSON_NAME]" at bounding box center [133, 112] width 156 height 10
drag, startPoint x: 209, startPoint y: 112, endPoint x: 224, endPoint y: 111, distance: 14.9
click at [224, 111] on span "00368287711" at bounding box center [268, 112] width 114 height 10
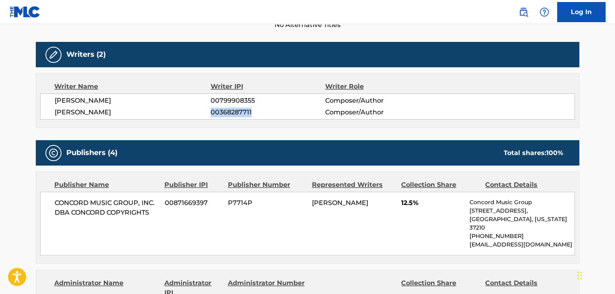
copy span "00368287711"
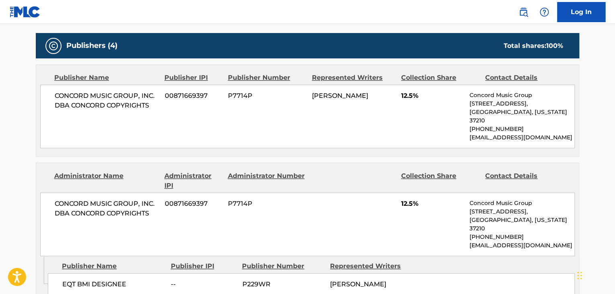
scroll to position [402, 0]
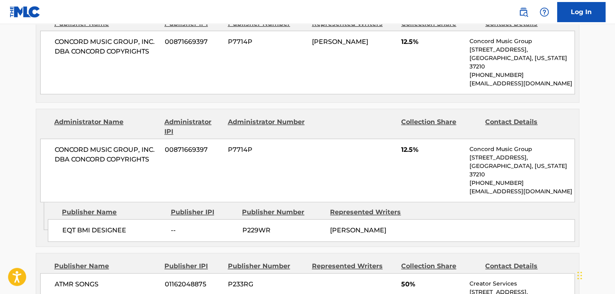
click at [90, 225] on span "EQT BMI DESIGNEE" at bounding box center [113, 230] width 103 height 10
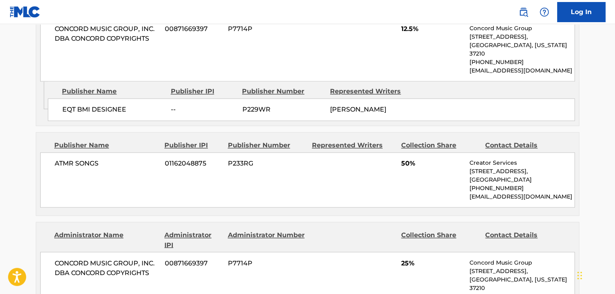
click at [86, 152] on div "ATMR SONGS 01162048875 P233RG 50% Creator Services [STREET_ADDRESS] [PHONE_NUMB…" at bounding box center [307, 179] width 535 height 55
copy div "ATMR SONGS"
click at [176, 158] on span "01162048875" at bounding box center [193, 163] width 57 height 10
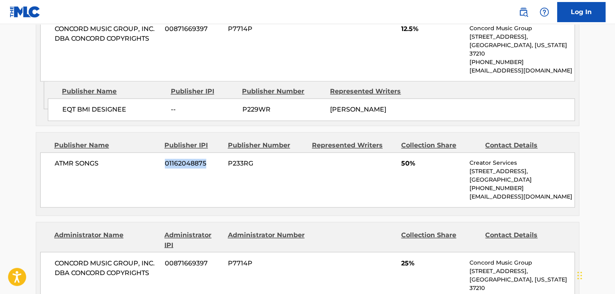
click at [176, 158] on span "01162048875" at bounding box center [193, 163] width 57 height 10
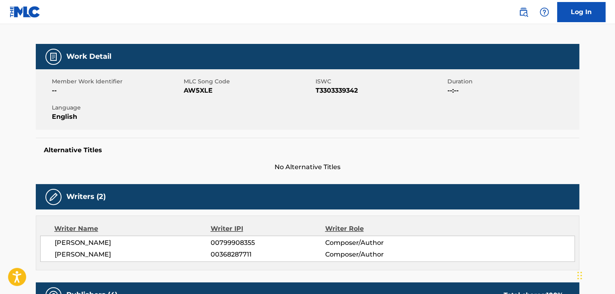
scroll to position [0, 0]
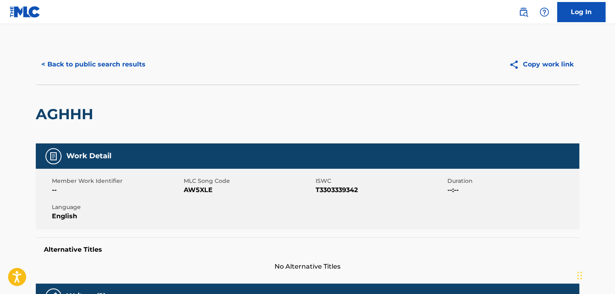
click at [191, 192] on span "AW5XLE" at bounding box center [249, 190] width 130 height 10
click at [105, 58] on button "< Back to public search results" at bounding box center [93, 64] width 115 height 20
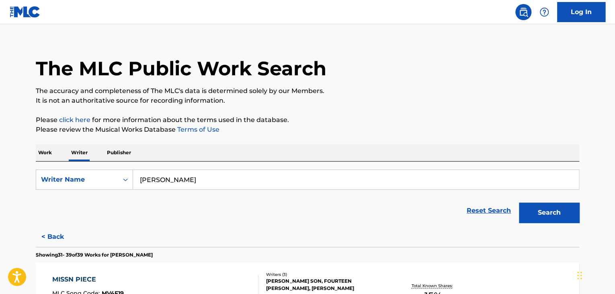
click at [42, 153] on p "Work" at bounding box center [45, 152] width 18 height 17
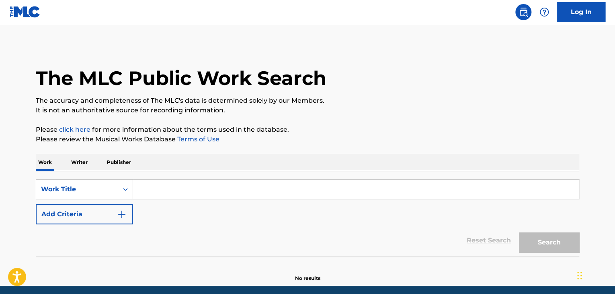
click at [153, 181] on input "Search Form" at bounding box center [356, 188] width 446 height 19
paste input "PUBG PRO"
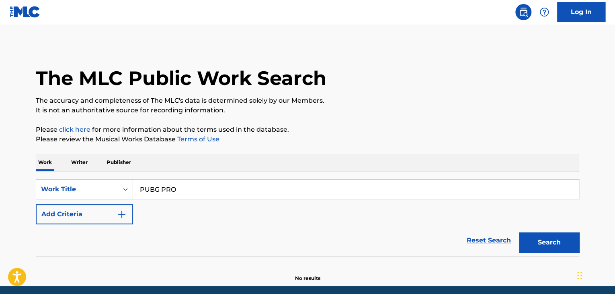
type input "PUBG PRO"
click at [289, 166] on div "Work Writer Publisher" at bounding box center [308, 162] width 544 height 17
click at [536, 240] on button "Search" at bounding box center [549, 242] width 60 height 20
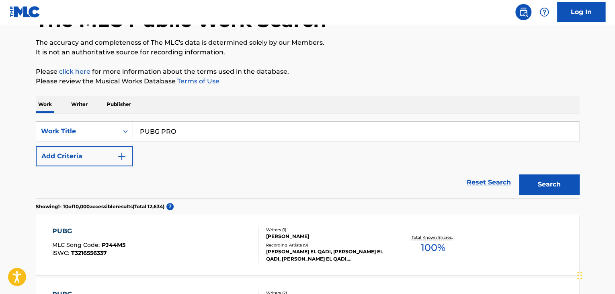
scroll to position [16, 0]
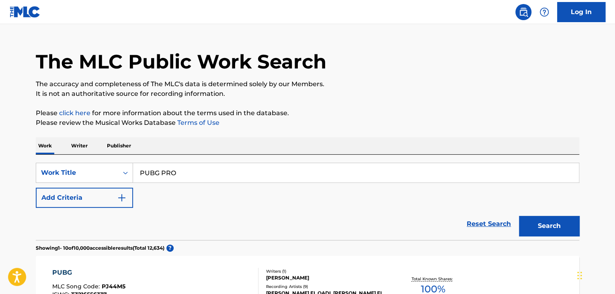
click at [82, 148] on p "Writer" at bounding box center [79, 145] width 21 height 17
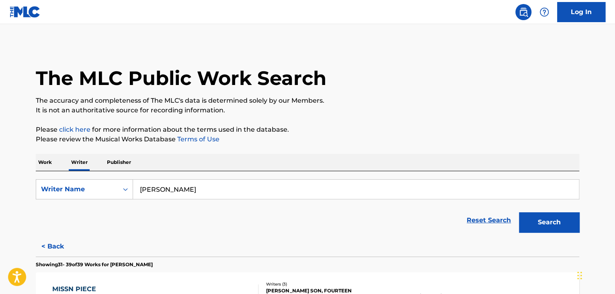
click at [174, 201] on form "SearchWithCriteriad544c990-61bd-4048-a688-7f069187540e Writer Name [PERSON_NAME…" at bounding box center [308, 207] width 544 height 57
click at [172, 192] on input "[PERSON_NAME]" at bounding box center [356, 188] width 446 height 19
paste input "[PERSON_NAME]"
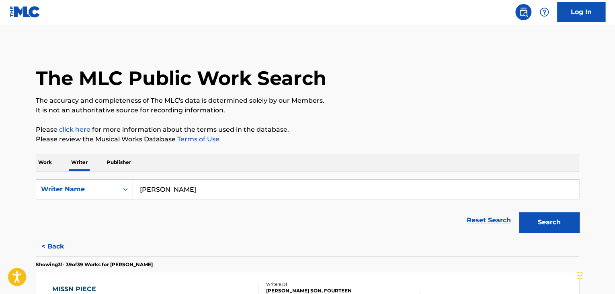
click at [450, 133] on p "Please click here for more information about the terms used in the database." at bounding box center [308, 130] width 544 height 10
click at [542, 211] on div "Search" at bounding box center [547, 220] width 64 height 32
click at [542, 223] on button "Search" at bounding box center [549, 222] width 60 height 20
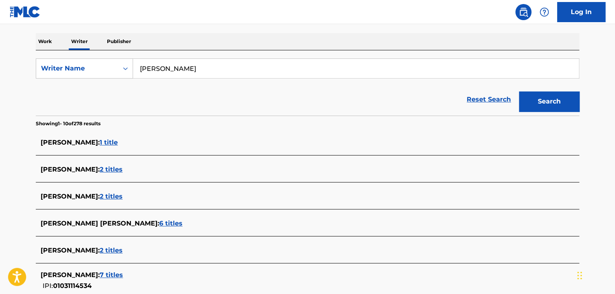
scroll to position [40, 0]
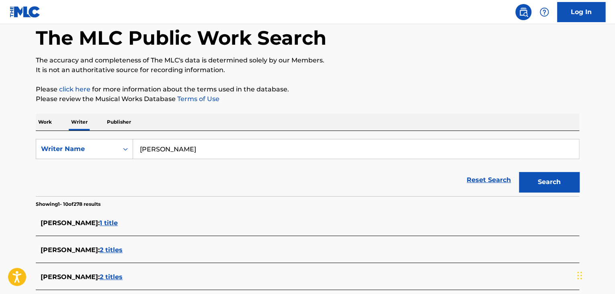
click at [171, 146] on input "[PERSON_NAME]" at bounding box center [356, 148] width 446 height 19
paste input "Bunty Man"
type input "Bunty Man"
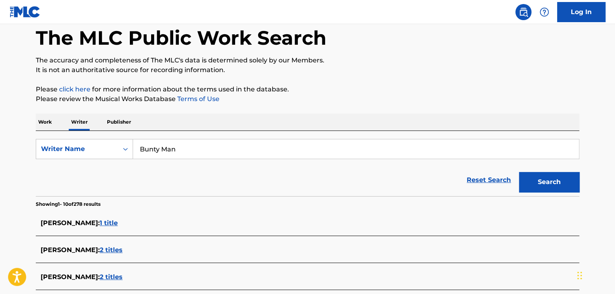
click at [381, 99] on p "Please review the Musical Works Database Terms of Use" at bounding box center [308, 99] width 544 height 10
click at [537, 183] on button "Search" at bounding box center [549, 182] width 60 height 20
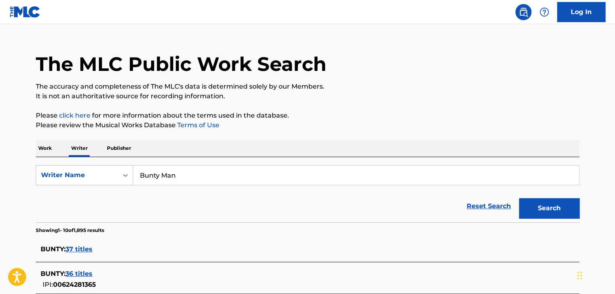
scroll to position [0, 0]
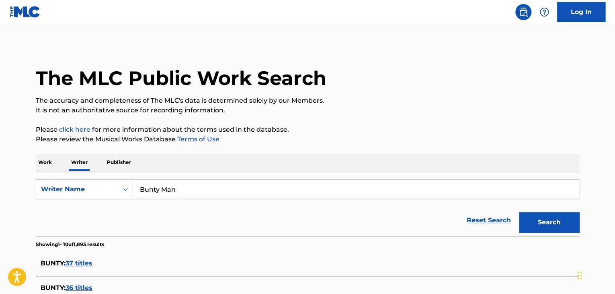
click at [58, 164] on div "Work Writer Publisher" at bounding box center [308, 162] width 544 height 17
click at [50, 159] on p "Work" at bounding box center [45, 162] width 18 height 17
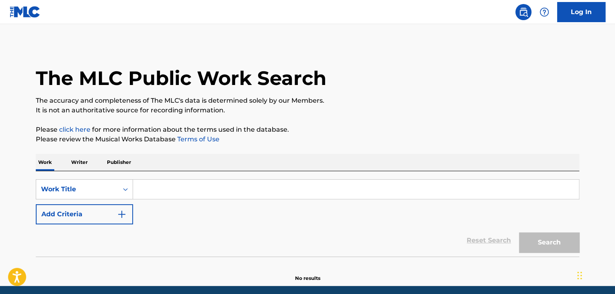
click at [171, 192] on input "Search Form" at bounding box center [356, 188] width 446 height 19
paste input "thought of a feeling"
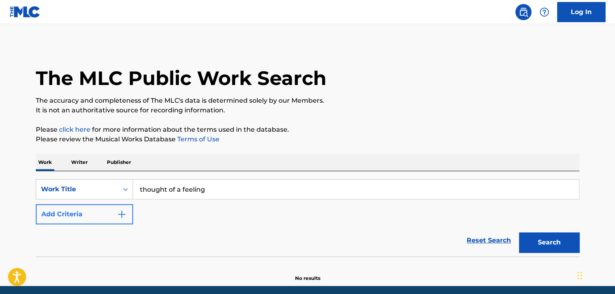
type input "thought of a feeling"
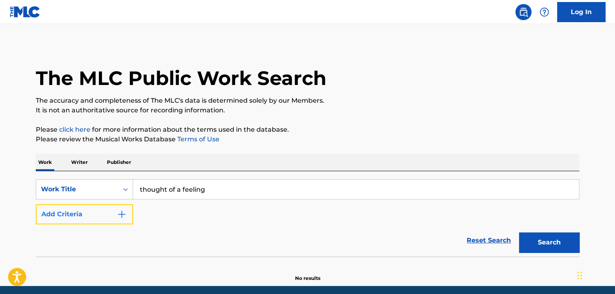
click at [127, 217] on button "Add Criteria" at bounding box center [84, 214] width 97 height 20
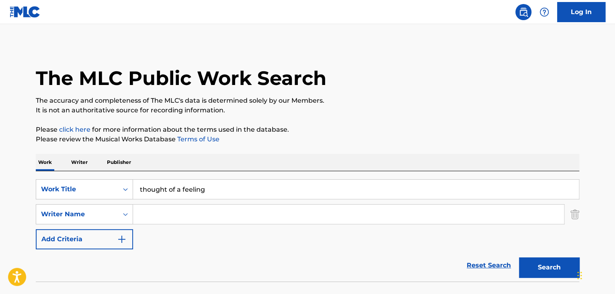
click at [176, 213] on input "Search Form" at bounding box center [348, 213] width 431 height 19
paste input "[PERSON_NAME]"
type input "[PERSON_NAME]"
click at [537, 263] on button "Search" at bounding box center [549, 267] width 60 height 20
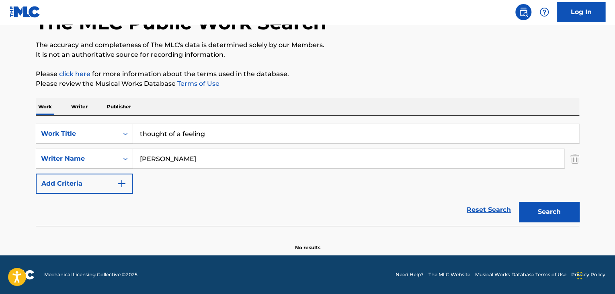
scroll to position [55, 0]
click at [78, 107] on p "Writer" at bounding box center [79, 106] width 21 height 17
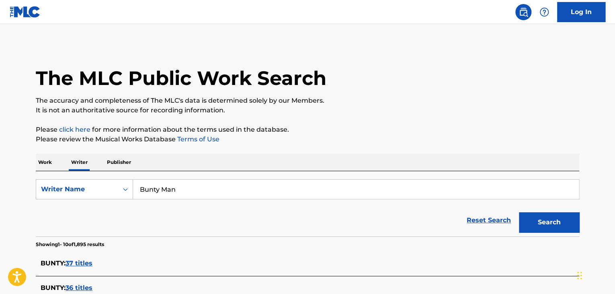
click at [199, 184] on input "Bunty Man" at bounding box center [356, 188] width 446 height 19
paste input "[PERSON_NAME]"
type input "[PERSON_NAME]"
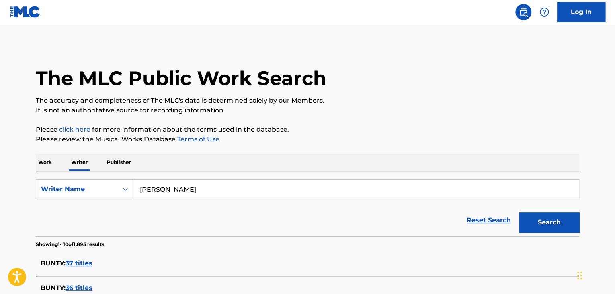
click at [401, 154] on div "Work Writer Publisher" at bounding box center [308, 162] width 544 height 17
click at [530, 221] on button "Search" at bounding box center [549, 222] width 60 height 20
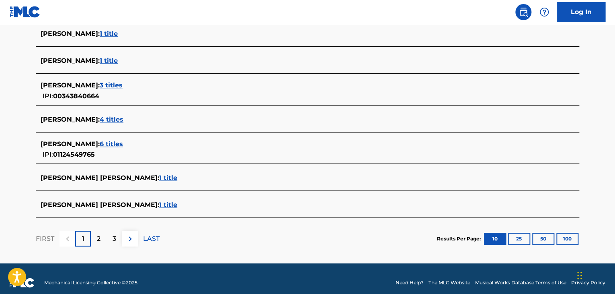
scroll to position [318, 0]
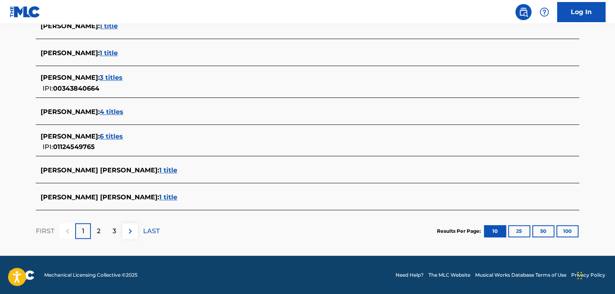
click at [124, 107] on div "[PERSON_NAME] : 4 titles" at bounding box center [297, 112] width 513 height 10
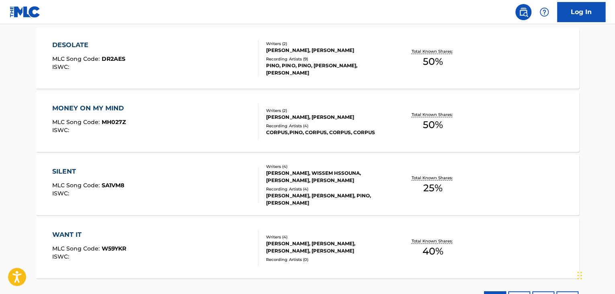
scroll to position [188, 0]
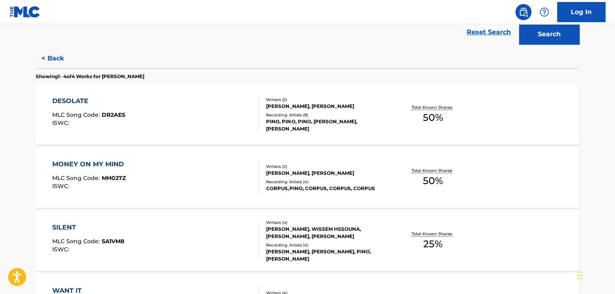
click at [248, 108] on div "DESOLATE MLC Song Code : DR2AES ISWC :" at bounding box center [155, 114] width 207 height 36
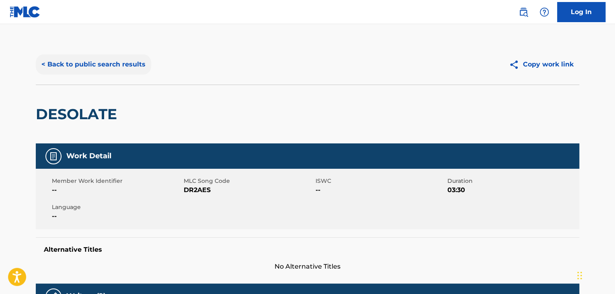
click at [117, 55] on button "< Back to public search results" at bounding box center [93, 64] width 115 height 20
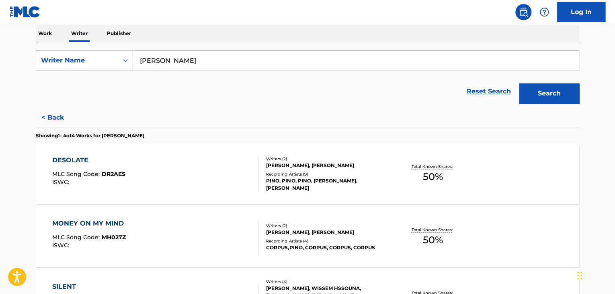
scroll to position [130, 0]
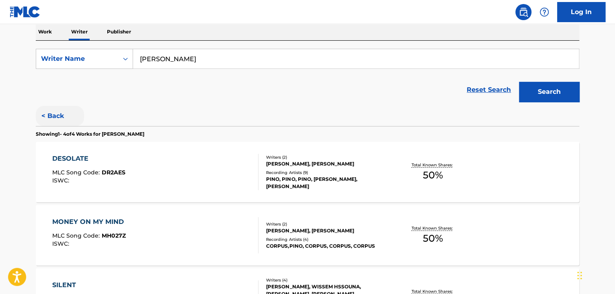
click at [63, 115] on button "< Back" at bounding box center [60, 116] width 48 height 20
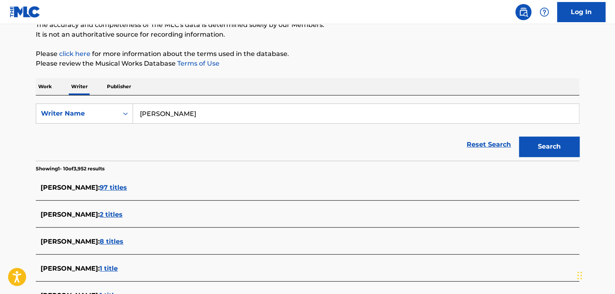
scroll to position [10, 0]
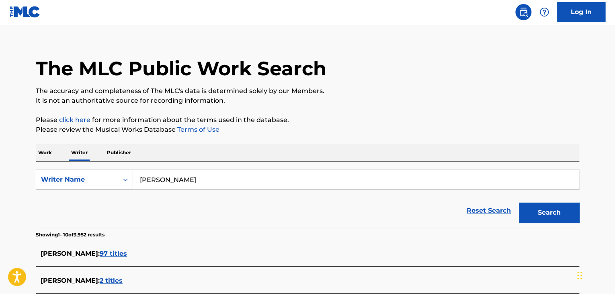
click at [173, 181] on input "[PERSON_NAME]" at bounding box center [356, 179] width 446 height 19
paste input "[PERSON_NAME]"
click at [318, 143] on div "The MLC Public Work Search The accuracy and completeness of The MLC's data is d…" at bounding box center [307, 297] width 563 height 525
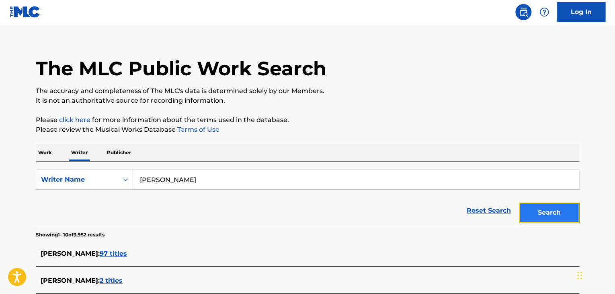
click at [538, 219] on button "Search" at bounding box center [549, 212] width 60 height 20
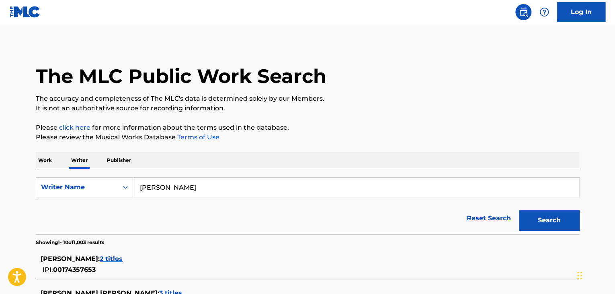
scroll to position [0, 0]
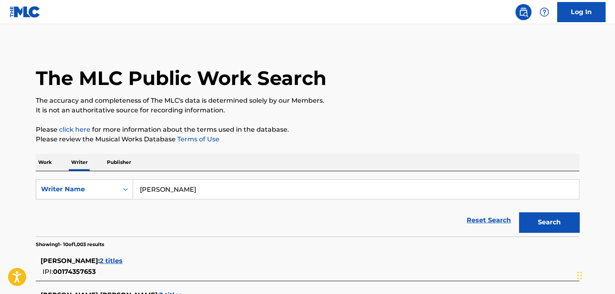
click at [194, 190] on input "[PERSON_NAME]" at bounding box center [356, 188] width 446 height 19
paste input "[PERSON_NAME]"
type input "[PERSON_NAME]"
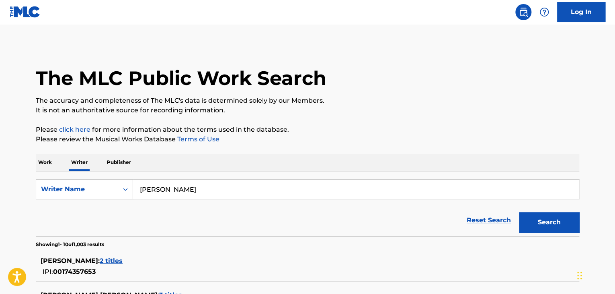
click at [409, 144] on p "Please review the Musical Works Database Terms of Use" at bounding box center [308, 139] width 544 height 10
click at [532, 214] on button "Search" at bounding box center [549, 222] width 60 height 20
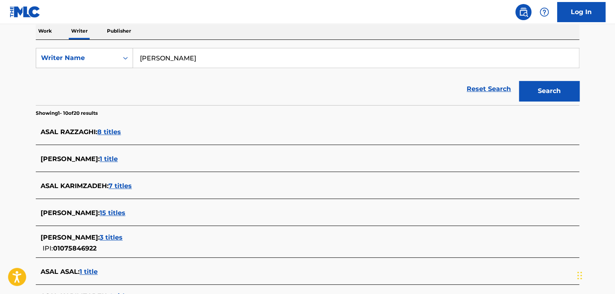
scroll to position [161, 0]
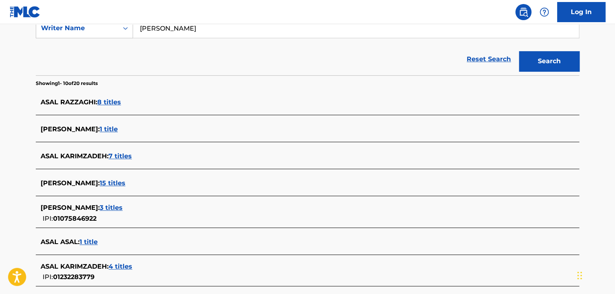
click at [119, 154] on span "7 titles" at bounding box center [120, 156] width 23 height 8
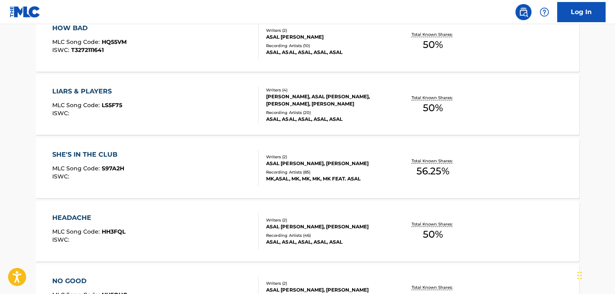
scroll to position [136, 0]
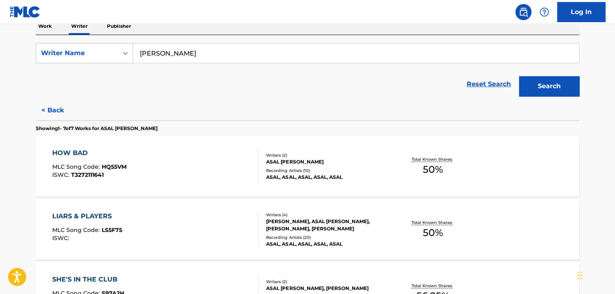
click at [186, 168] on div "HOW BAD MLC Song Code : HQ55VM ISWC : T3272111641" at bounding box center [155, 166] width 207 height 36
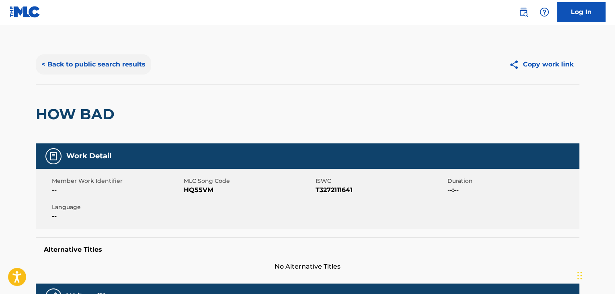
click at [77, 61] on button "< Back to public search results" at bounding box center [93, 64] width 115 height 20
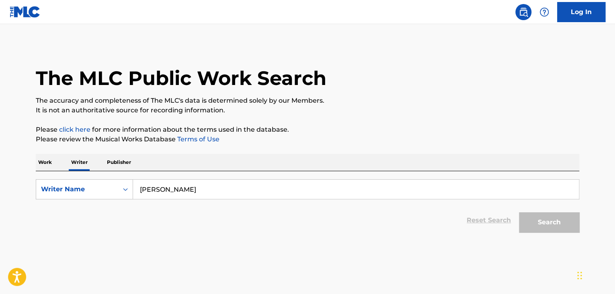
scroll to position [10, 0]
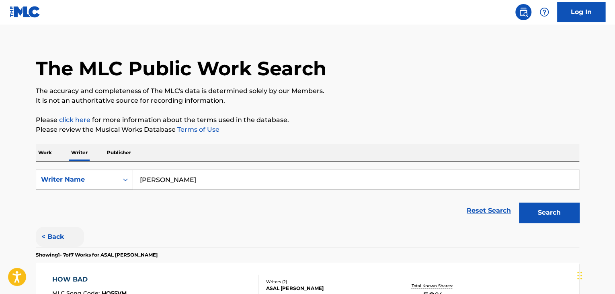
click at [59, 226] on button "< Back" at bounding box center [60, 236] width 48 height 20
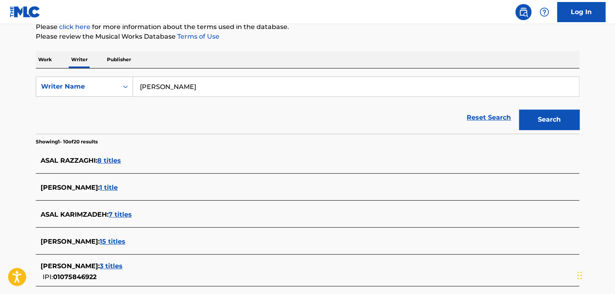
scroll to position [130, 0]
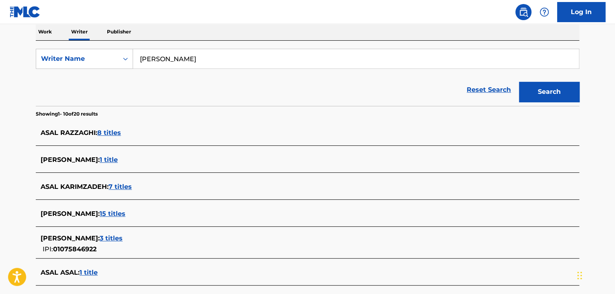
click at [116, 186] on span "7 titles" at bounding box center [120, 187] width 23 height 8
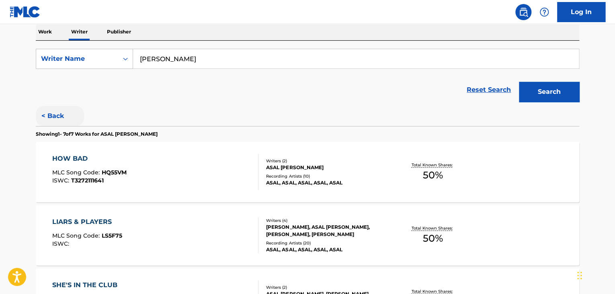
click at [48, 109] on button "< Back" at bounding box center [60, 116] width 48 height 20
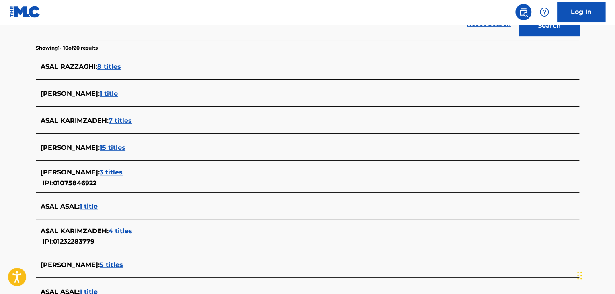
scroll to position [251, 0]
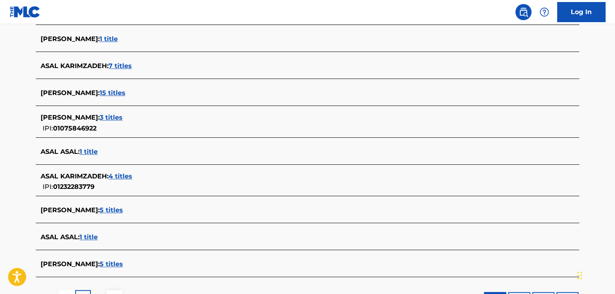
click at [121, 176] on span "4 titles" at bounding box center [121, 176] width 24 height 8
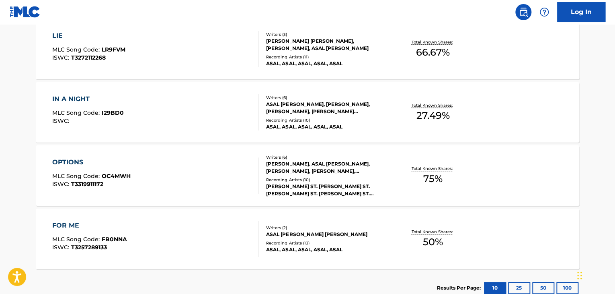
scroll to position [308, 0]
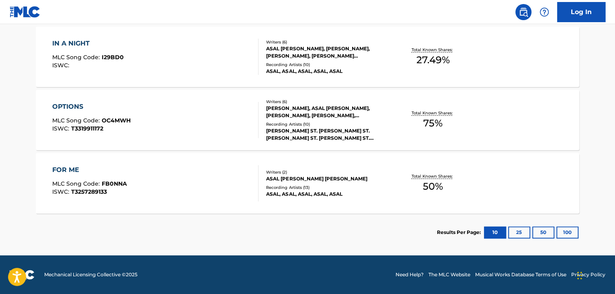
click at [220, 114] on div "OPTIONS MLC Song Code : OC4MWH ISWC : T3319911172" at bounding box center [155, 120] width 207 height 36
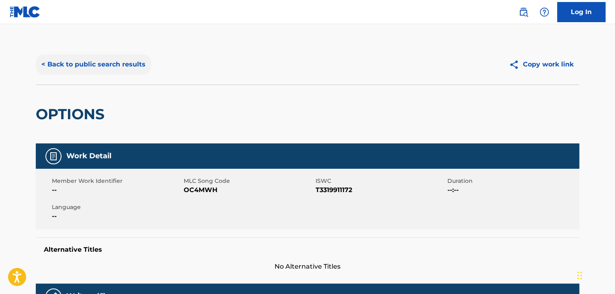
click at [117, 66] on button "< Back to public search results" at bounding box center [93, 64] width 115 height 20
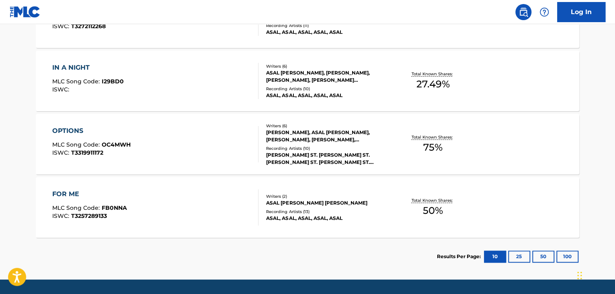
scroll to position [308, 0]
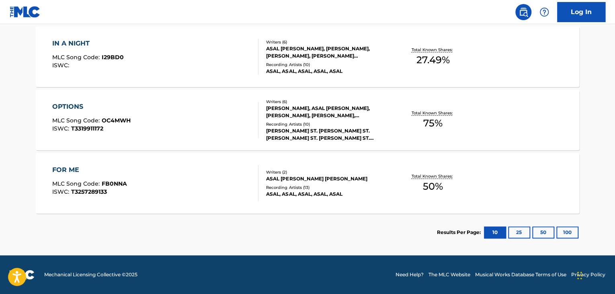
click at [220, 179] on div "FOR ME MLC Song Code : FB0NNA ISWC : T3257289133" at bounding box center [155, 183] width 207 height 36
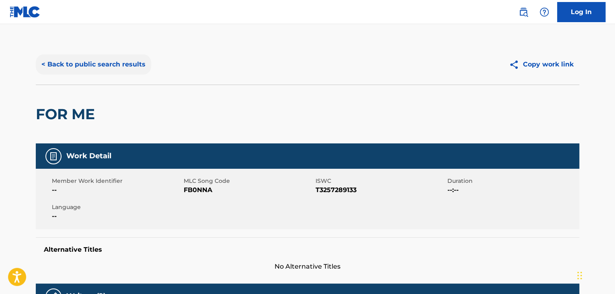
click at [124, 73] on button "< Back to public search results" at bounding box center [93, 64] width 115 height 20
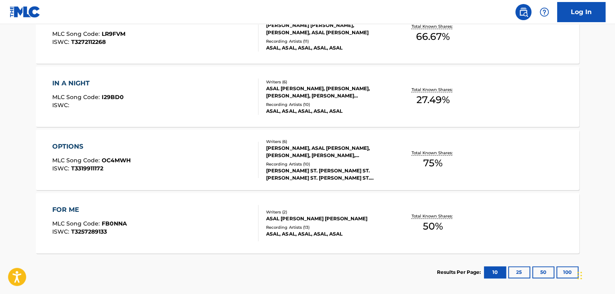
scroll to position [308, 0]
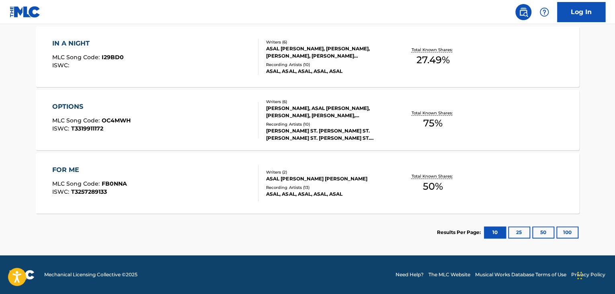
click at [386, 121] on div "Recording Artists ( 10 )" at bounding box center [326, 124] width 121 height 6
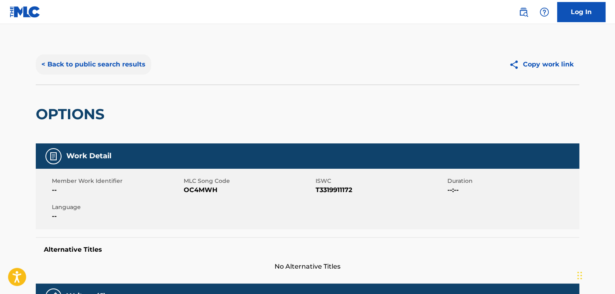
click at [111, 55] on button "< Back to public search results" at bounding box center [93, 64] width 115 height 20
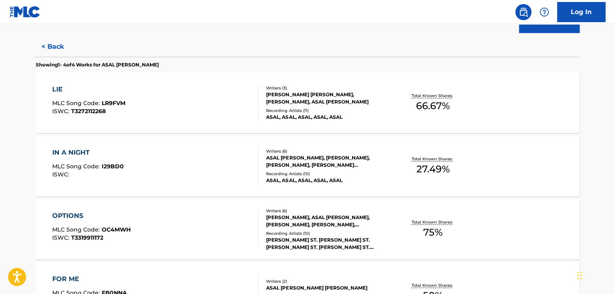
scroll to position [130, 0]
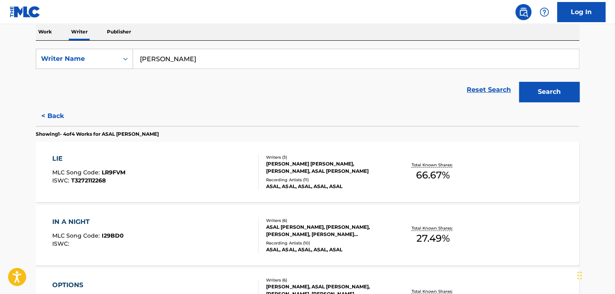
click at [396, 158] on div "LIE MLC Song Code : LR9FVM ISWC : T3272112268 Writers ( 3 ) [PERSON_NAME] [PERS…" at bounding box center [308, 172] width 544 height 60
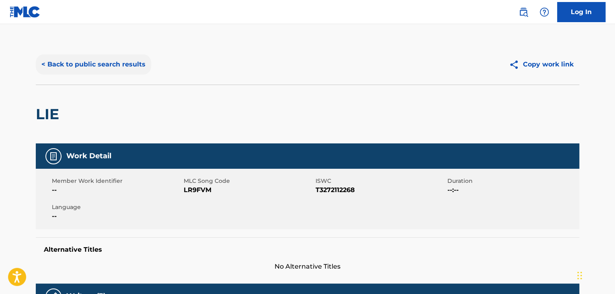
click at [115, 60] on button "< Back to public search results" at bounding box center [93, 64] width 115 height 20
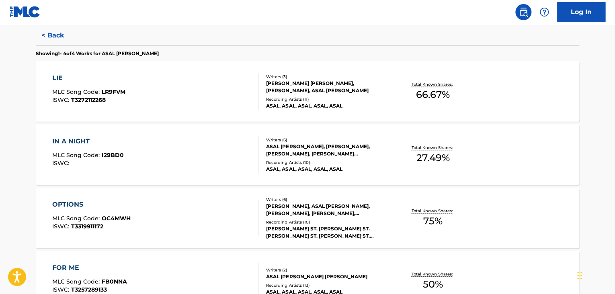
click at [409, 141] on div "IN A NIGHT MLC Song Code : I29BD0 ISWC : Writers ( 6 ) ASAL [PERSON_NAME], [PER…" at bounding box center [308, 154] width 544 height 60
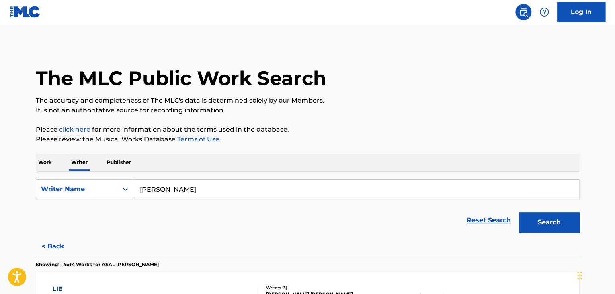
click at [49, 163] on p "Work" at bounding box center [45, 162] width 18 height 17
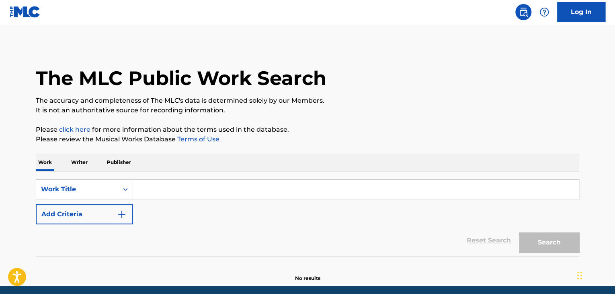
click at [156, 188] on input "Search Form" at bounding box center [356, 188] width 446 height 19
paste input "Do No Wrong"
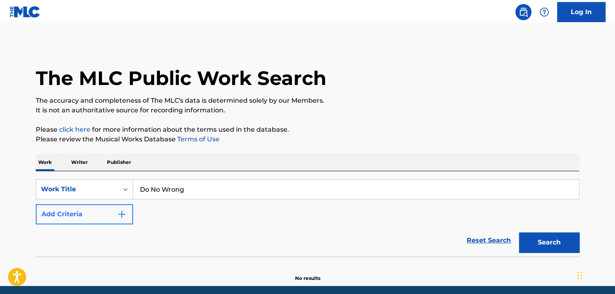
type input "Do No Wrong"
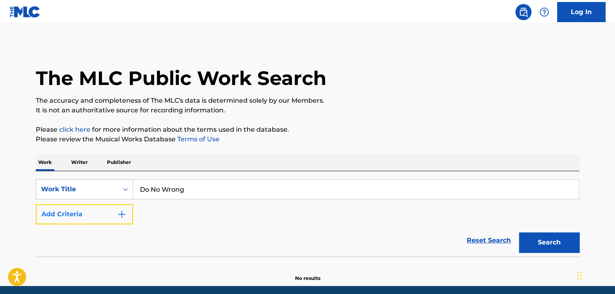
click at [116, 214] on button "Add Criteria" at bounding box center [84, 214] width 97 height 20
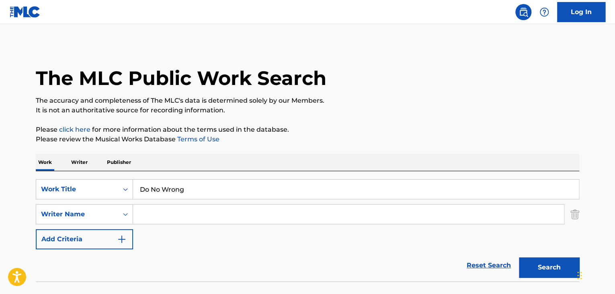
click at [171, 214] on input "Search Form" at bounding box center [348, 213] width 431 height 19
paste input "[PERSON_NAME]"
type input "[PERSON_NAME]"
click at [548, 263] on button "Search" at bounding box center [549, 267] width 60 height 20
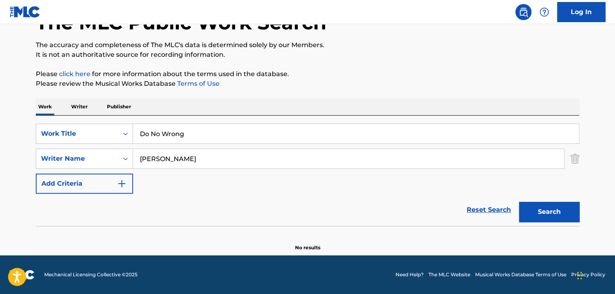
scroll to position [55, 0]
click at [69, 99] on p "Writer" at bounding box center [79, 106] width 21 height 17
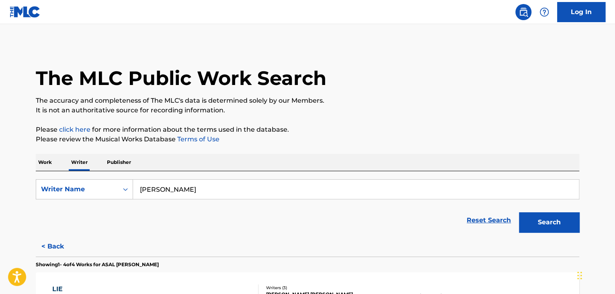
click at [230, 196] on input "[PERSON_NAME]" at bounding box center [356, 188] width 446 height 19
paste input "[PERSON_NAME]"
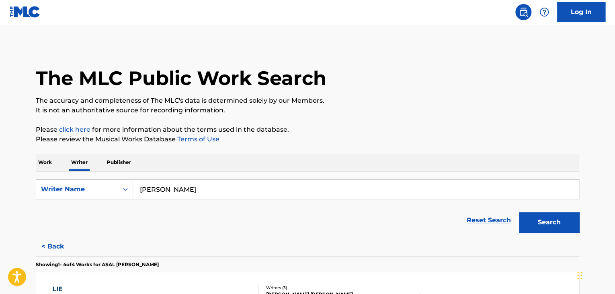
click at [552, 212] on button "Search" at bounding box center [549, 222] width 60 height 20
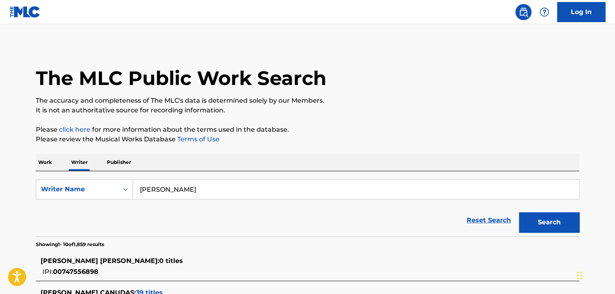
click at [156, 182] on input "[PERSON_NAME]" at bounding box center [356, 188] width 446 height 19
paste input "[PERSON_NAME]"
type input "[PERSON_NAME]"
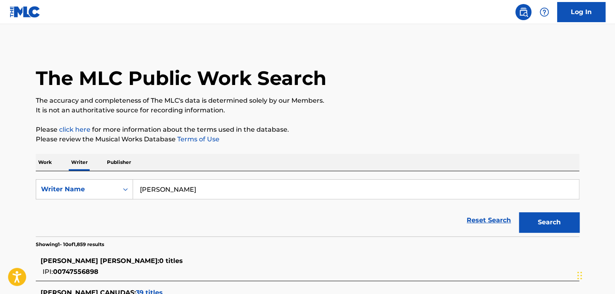
click at [368, 142] on p "Please review the Musical Works Database Terms of Use" at bounding box center [308, 139] width 544 height 10
click at [541, 226] on button "Search" at bounding box center [549, 222] width 60 height 20
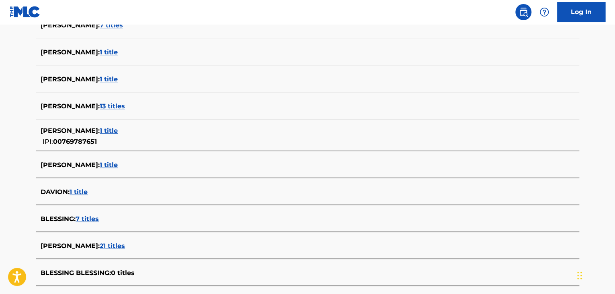
scroll to position [313, 0]
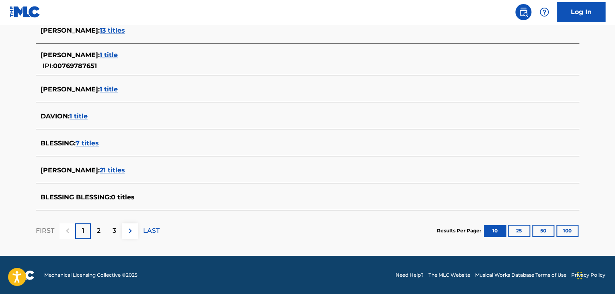
click at [119, 166] on span "21 titles" at bounding box center [112, 170] width 25 height 8
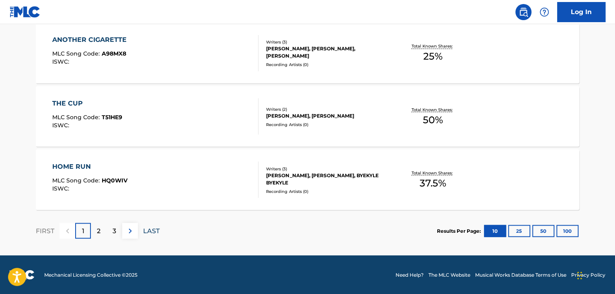
click at [150, 230] on p "LAST" at bounding box center [151, 231] width 16 height 10
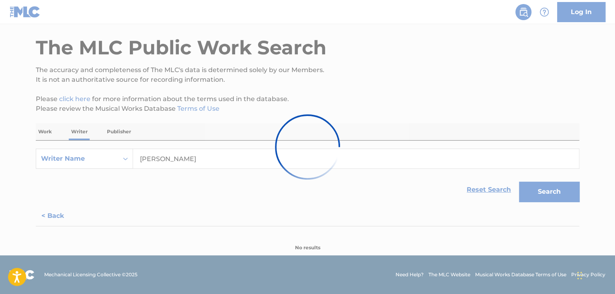
scroll to position [122, 0]
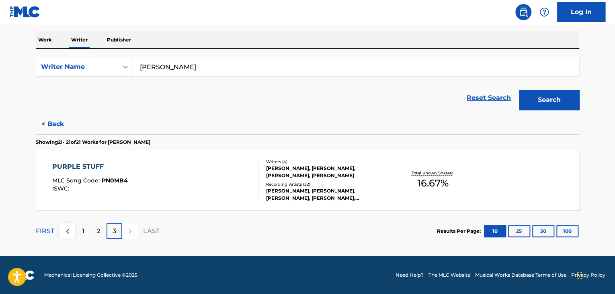
click at [214, 185] on div "PURPLE STUFF MLC Song Code : PN0MB4 ISWC :" at bounding box center [155, 180] width 207 height 36
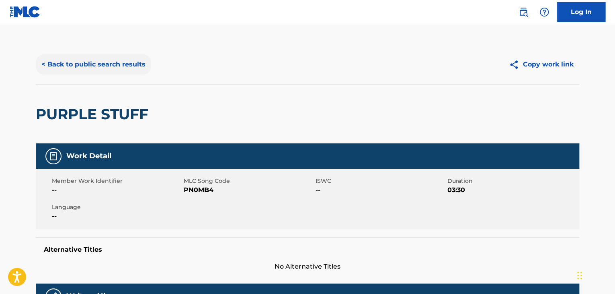
click at [97, 55] on button "< Back to public search results" at bounding box center [93, 64] width 115 height 20
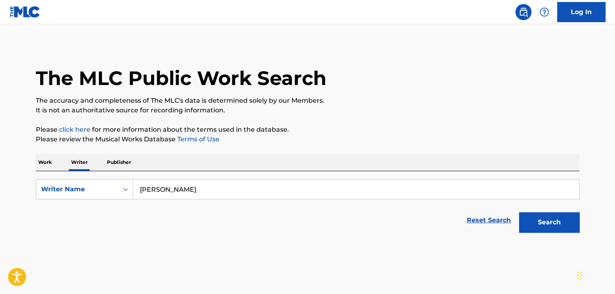
scroll to position [10, 0]
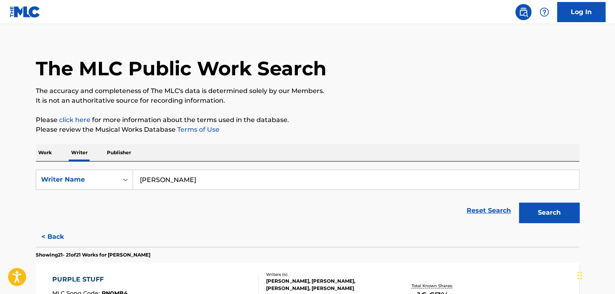
click at [53, 154] on p "Work" at bounding box center [45, 152] width 18 height 17
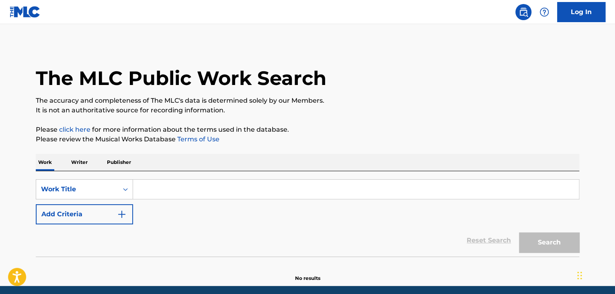
click at [172, 193] on input "Search Form" at bounding box center [356, 188] width 446 height 19
paste input "Shhhh Mother Shushing With White Noise"
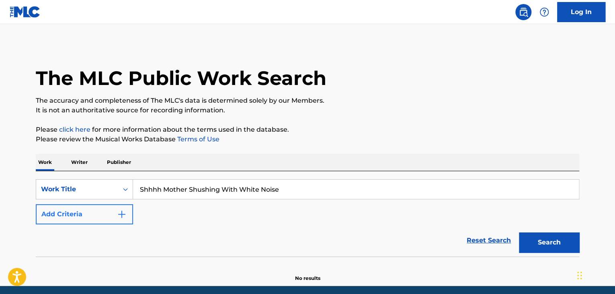
type input "Shhhh Mother Shushing With White Noise"
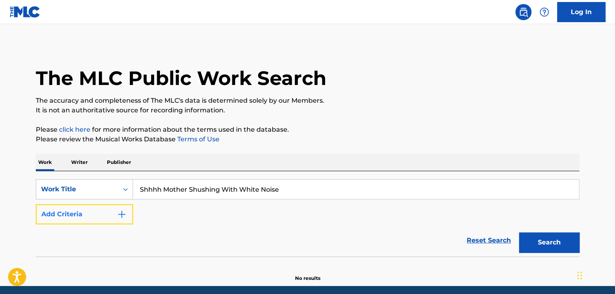
click at [116, 213] on button "Add Criteria" at bounding box center [84, 214] width 97 height 20
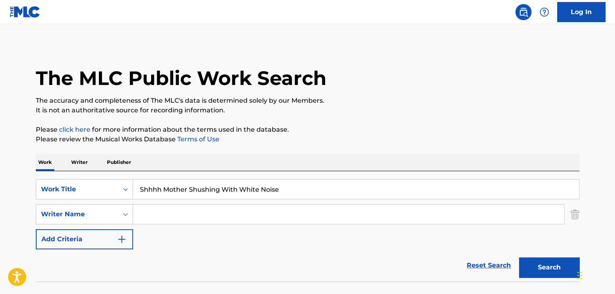
click at [149, 215] on input "Search Form" at bounding box center [348, 213] width 431 height 19
paste input "[PERSON_NAME]"
type input "[PERSON_NAME]"
click at [545, 263] on button "Search" at bounding box center [549, 267] width 60 height 20
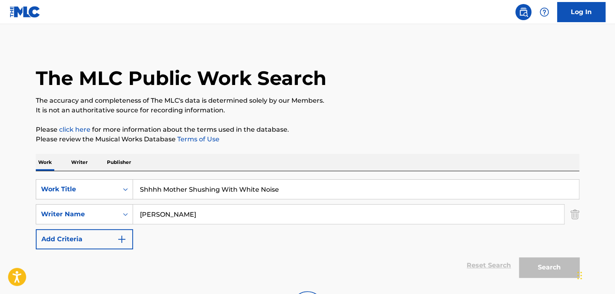
scroll to position [55, 0]
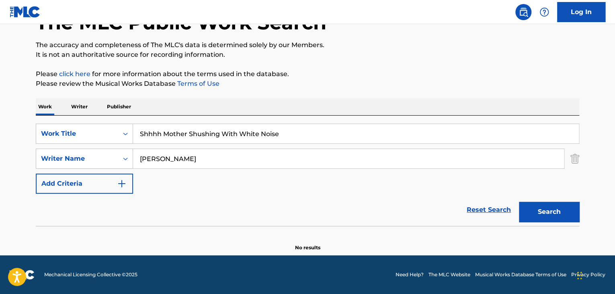
click at [76, 107] on p "Writer" at bounding box center [79, 106] width 21 height 17
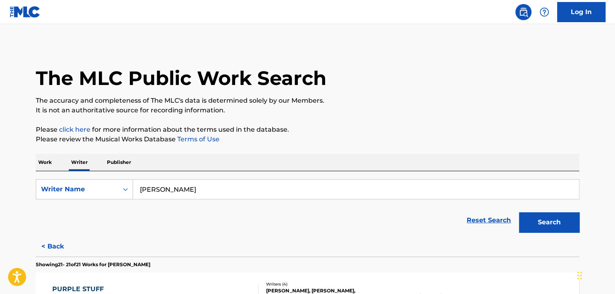
click at [202, 195] on input "[PERSON_NAME]" at bounding box center [356, 188] width 446 height 19
paste input "[PERSON_NAME]"
click at [358, 148] on div "The MLC Public Work Search The accuracy and completeness of The MLC's data is d…" at bounding box center [307, 208] width 563 height 329
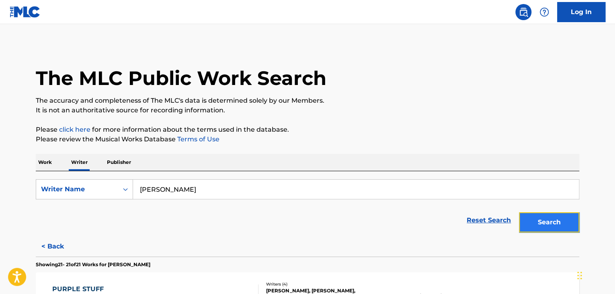
click at [550, 222] on button "Search" at bounding box center [549, 222] width 60 height 20
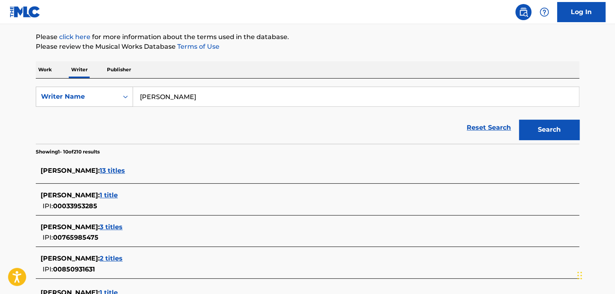
scroll to position [40, 0]
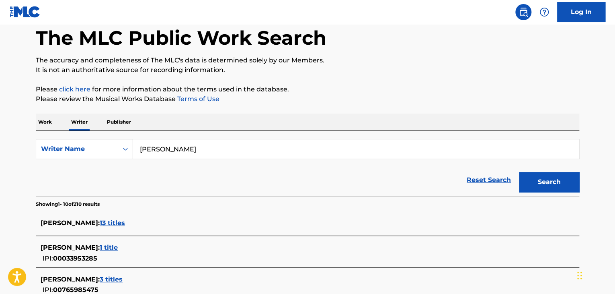
click at [171, 148] on input "[PERSON_NAME]" at bounding box center [356, 148] width 446 height 19
paste input "[PERSON_NAME]"
type input "[PERSON_NAME]"
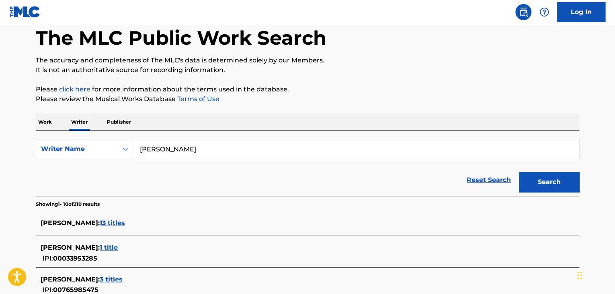
click at [326, 116] on div "Work Writer Publisher" at bounding box center [308, 121] width 544 height 17
click at [550, 183] on button "Search" at bounding box center [549, 182] width 60 height 20
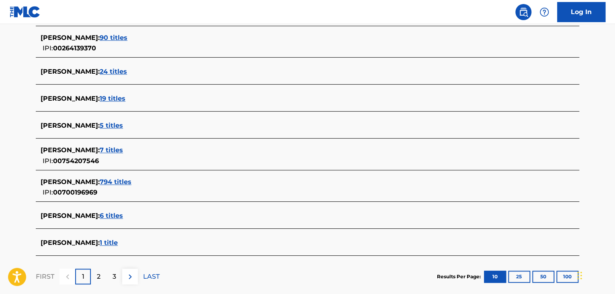
scroll to position [322, 0]
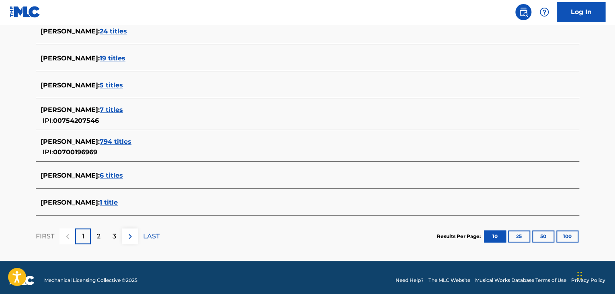
click at [113, 200] on span "1 title" at bounding box center [109, 202] width 18 height 8
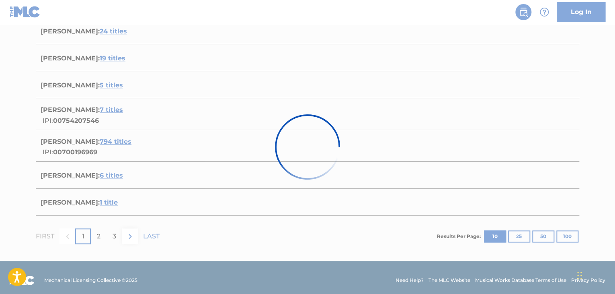
scroll to position [119, 0]
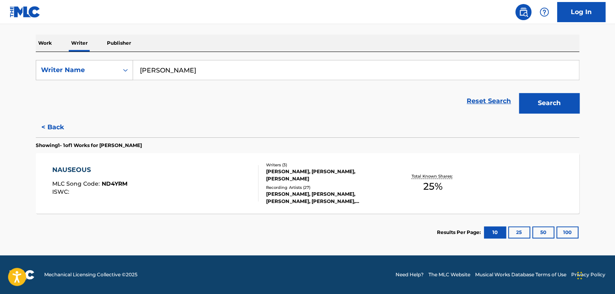
click at [213, 177] on div "NAUSEOUS MLC Song Code : ND4YRM ISWC :" at bounding box center [155, 183] width 207 height 36
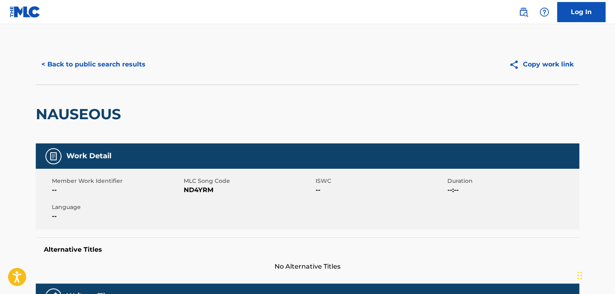
click at [91, 47] on div "< Back to public search results Copy work link" at bounding box center [308, 64] width 544 height 40
click at [92, 64] on button "< Back to public search results" at bounding box center [93, 64] width 115 height 20
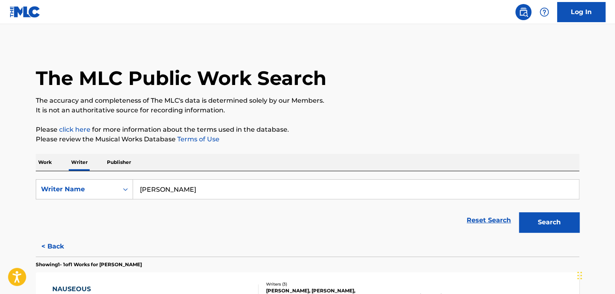
click at [150, 184] on input "[PERSON_NAME]" at bounding box center [356, 188] width 446 height 19
paste input "threedimensionsapart"
type input "threedimensionsapart"
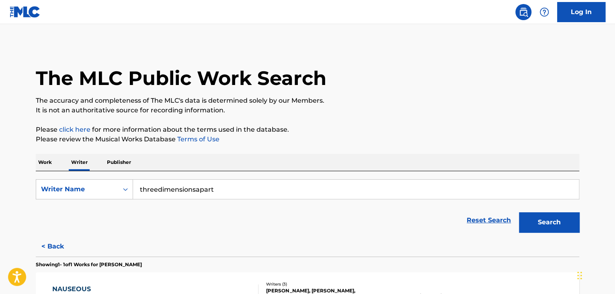
drag, startPoint x: 322, startPoint y: 155, endPoint x: 375, endPoint y: 169, distance: 54.8
click at [322, 155] on div "Work Writer Publisher" at bounding box center [308, 162] width 544 height 17
click at [539, 222] on button "Search" at bounding box center [549, 222] width 60 height 20
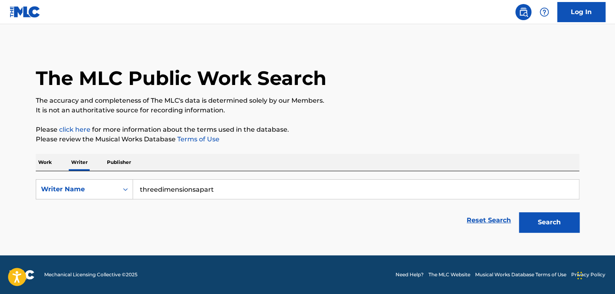
click at [46, 163] on p "Work" at bounding box center [45, 162] width 18 height 17
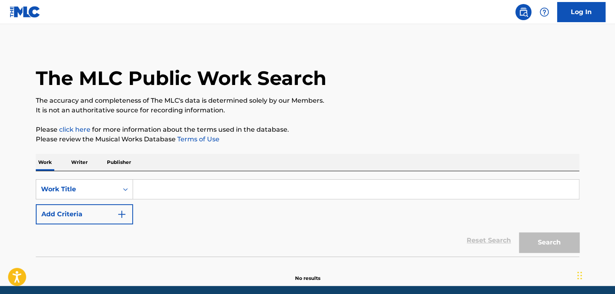
click at [151, 192] on input "Search Form" at bounding box center [356, 188] width 446 height 19
paste input "Dracula Flow 3"
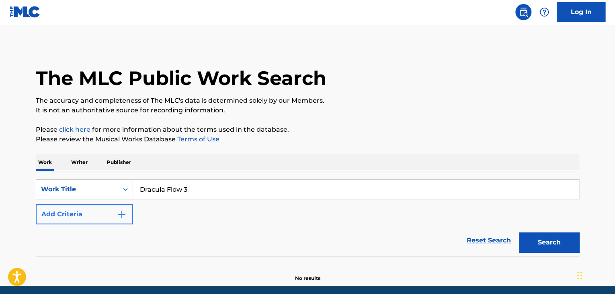
type input "Dracula Flow 3"
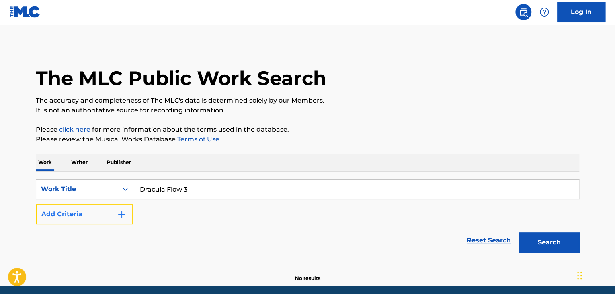
click at [111, 210] on button "Add Criteria" at bounding box center [84, 214] width 97 height 20
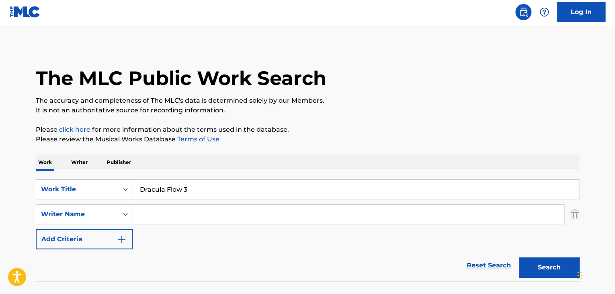
click at [173, 211] on input "Search Form" at bounding box center [348, 213] width 431 height 19
paste input "PLUMMCORP RECORDS"
type input "PLUMMCORP RECORDS"
click at [552, 264] on button "Search" at bounding box center [549, 267] width 60 height 20
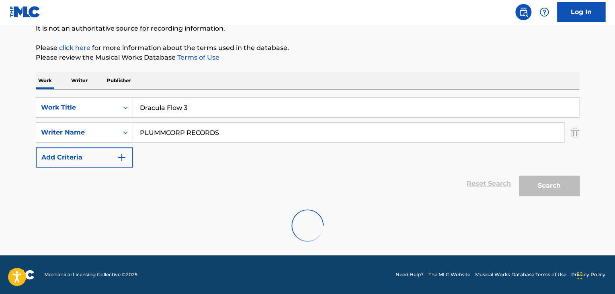
scroll to position [55, 0]
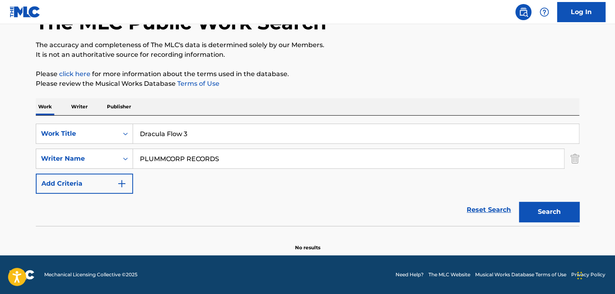
click at [78, 101] on p "Writer" at bounding box center [79, 106] width 21 height 17
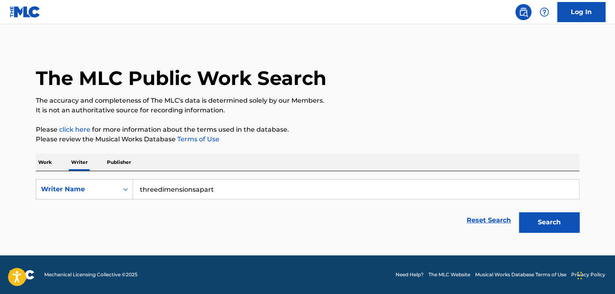
click at [212, 184] on input "threedimensionsapart" at bounding box center [356, 188] width 446 height 19
paste input "PLUMMCORP RECORDS"
click at [360, 152] on div "The MLC Public Work Search The accuracy and completeness of The MLC's data is d…" at bounding box center [307, 140] width 563 height 192
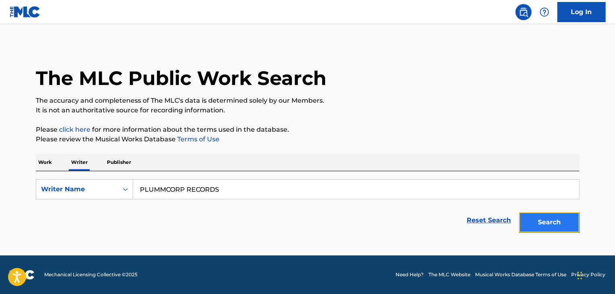
click at [539, 213] on button "Search" at bounding box center [549, 222] width 60 height 20
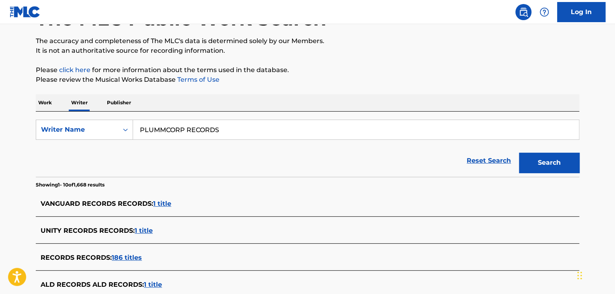
scroll to position [40, 0]
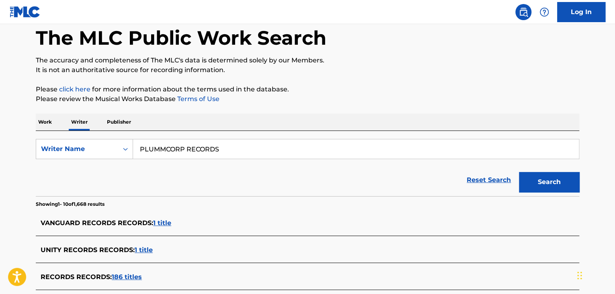
click at [168, 148] on input "PLUMMCORP RECORDS" at bounding box center [356, 148] width 446 height 19
paste input "AUDIOVISUAL"
click at [519, 172] on button "Search" at bounding box center [549, 182] width 60 height 20
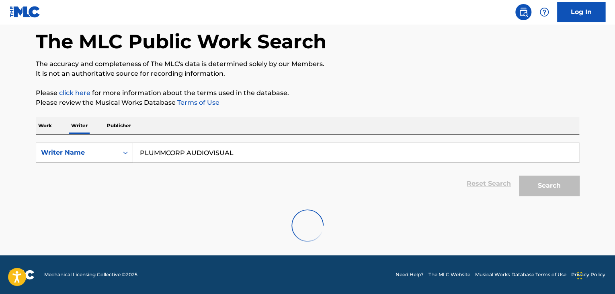
scroll to position [0, 0]
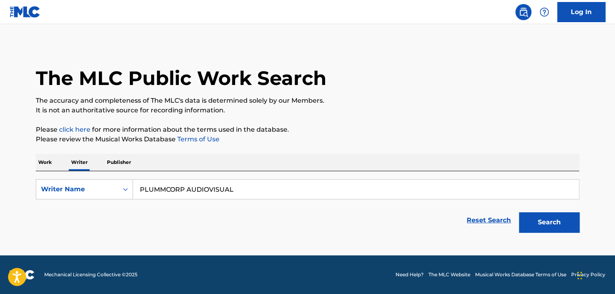
click at [258, 176] on div "SearchWithCriteriad544c990-61bd-4048-a688-7f069187540e Writer Name PLUMMCORP AU…" at bounding box center [308, 203] width 544 height 65
click at [258, 192] on input "PLUMMCORP AUDIOVISUAL" at bounding box center [356, 188] width 446 height 19
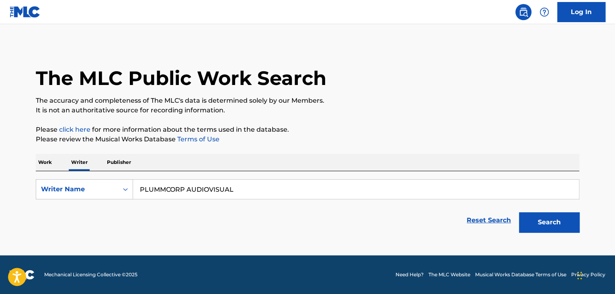
paste input "MilkyyMelodies"
click at [519, 212] on button "Search" at bounding box center [549, 222] width 60 height 20
click at [185, 197] on input "MilkyyMelodies" at bounding box center [356, 188] width 446 height 19
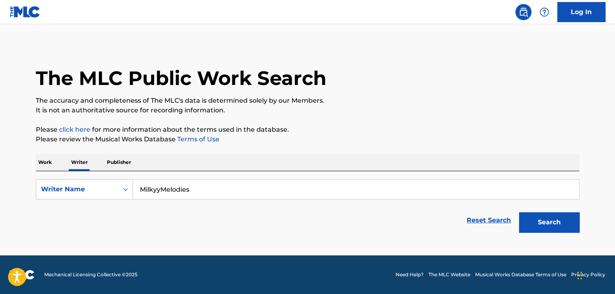
paste input "[PERSON_NAME]"
type input "[PERSON_NAME]"
click at [519, 212] on button "Search" at bounding box center [549, 222] width 60 height 20
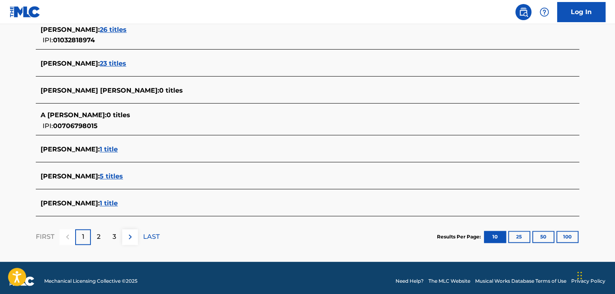
scroll to position [322, 0]
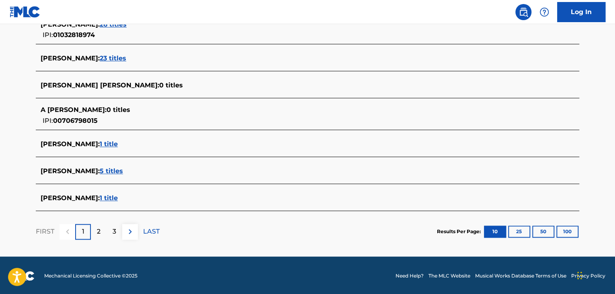
click at [118, 195] on span "1 title" at bounding box center [109, 198] width 18 height 8
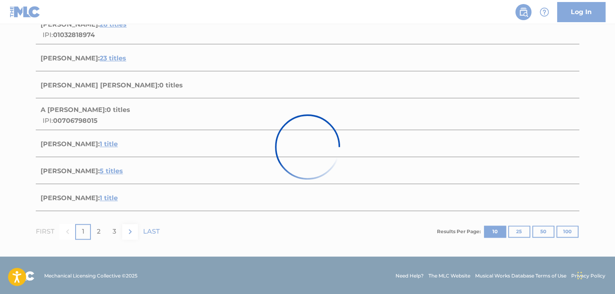
scroll to position [119, 0]
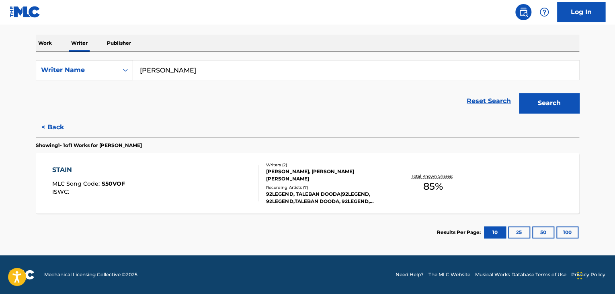
click at [174, 183] on div "STAIN MLC Song Code : S50VOF ISWC :" at bounding box center [155, 183] width 207 height 36
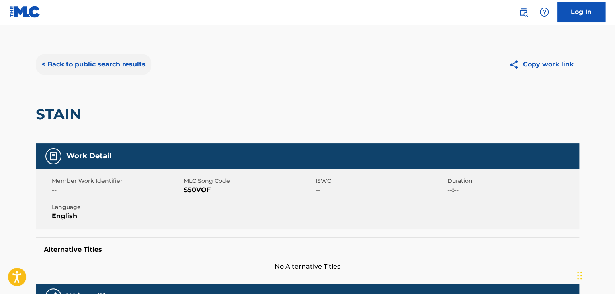
click at [78, 71] on button "< Back to public search results" at bounding box center [93, 64] width 115 height 20
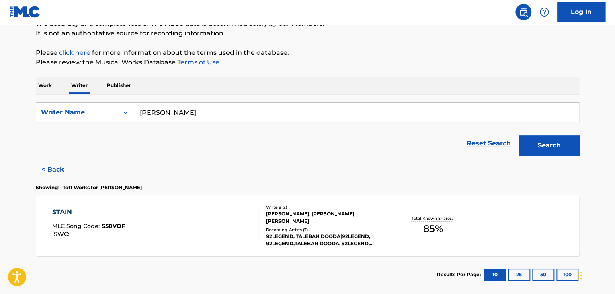
scroll to position [119, 0]
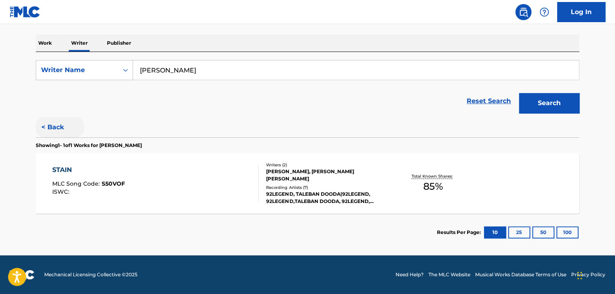
click at [51, 121] on button "< Back" at bounding box center [60, 127] width 48 height 20
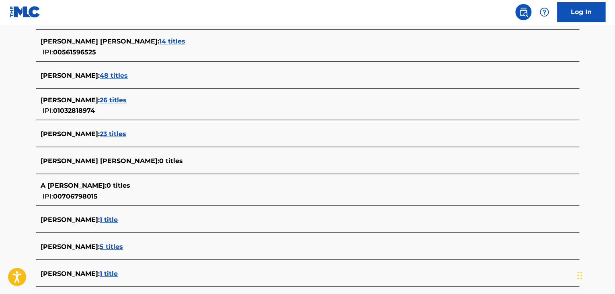
scroll to position [322, 0]
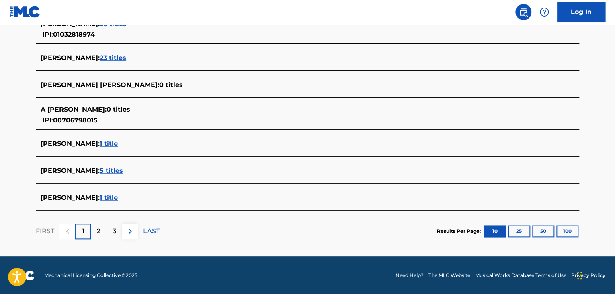
click at [122, 166] on span "5 titles" at bounding box center [111, 170] width 23 height 8
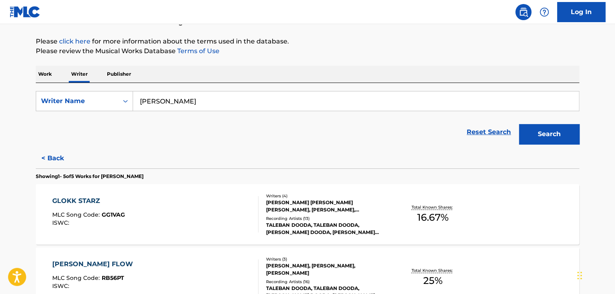
scroll to position [41, 0]
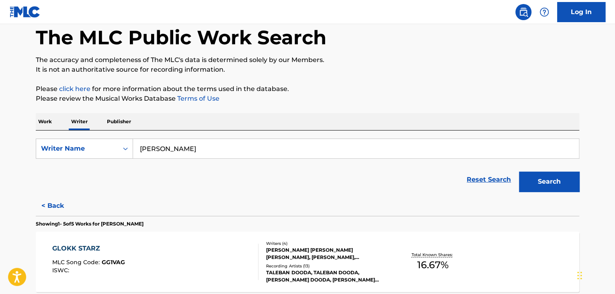
click at [39, 191] on div "Reset Search Search" at bounding box center [308, 179] width 544 height 32
click at [56, 204] on button "< Back" at bounding box center [60, 205] width 48 height 20
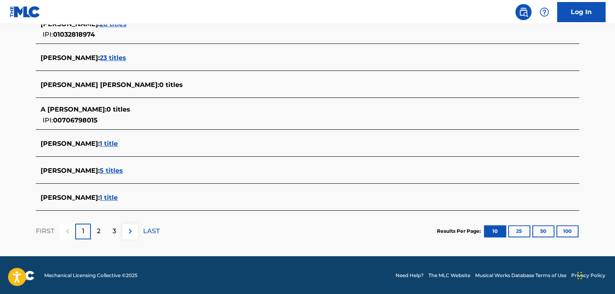
click at [100, 200] on span "[PERSON_NAME] :" at bounding box center [70, 197] width 59 height 8
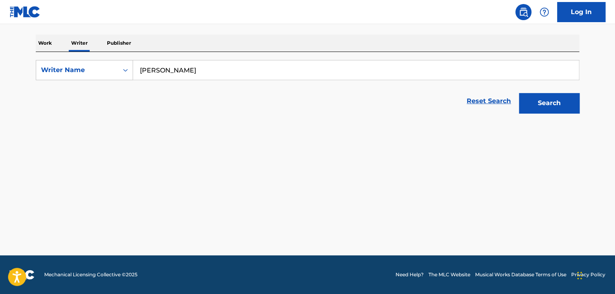
scroll to position [119, 0]
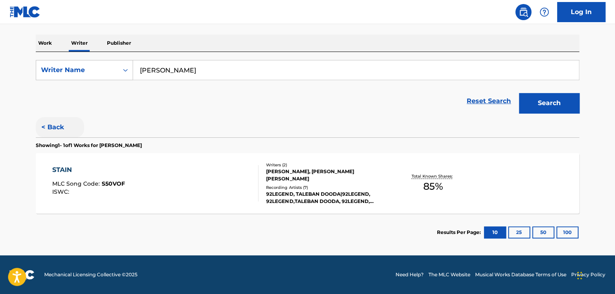
click at [51, 124] on button "< Back" at bounding box center [60, 127] width 48 height 20
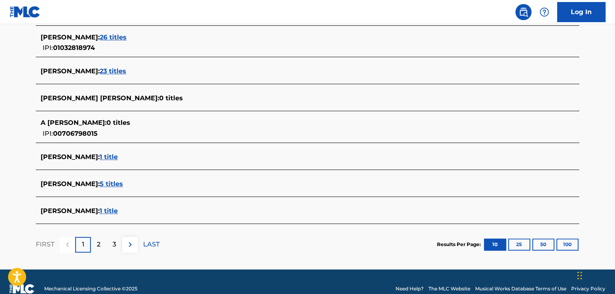
scroll to position [322, 0]
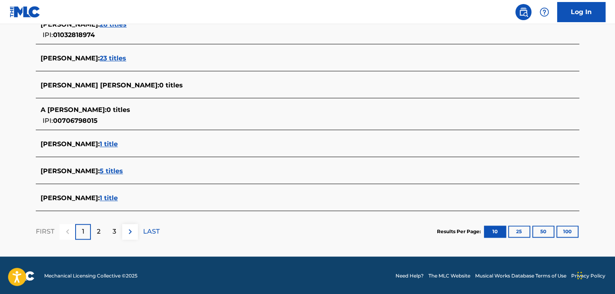
click at [123, 170] on span "5 titles" at bounding box center [111, 171] width 23 height 8
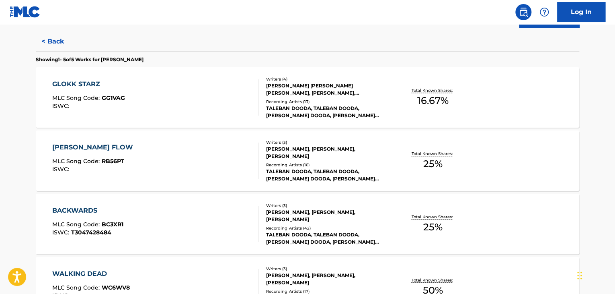
scroll to position [201, 0]
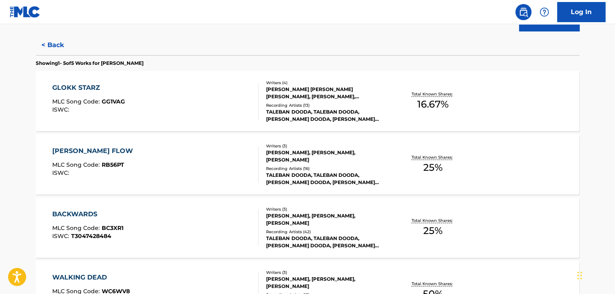
click at [204, 96] on div "GLOKK STARZ MLC Song Code : GG1VAG ISWC :" at bounding box center [155, 101] width 207 height 36
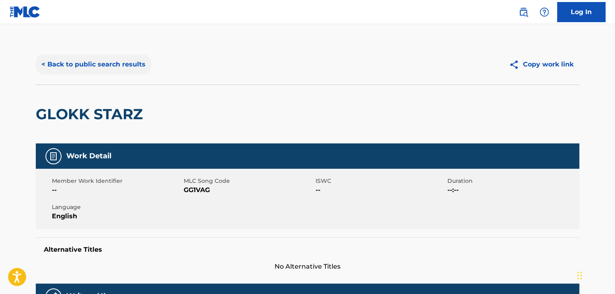
click at [94, 65] on button "< Back to public search results" at bounding box center [93, 64] width 115 height 20
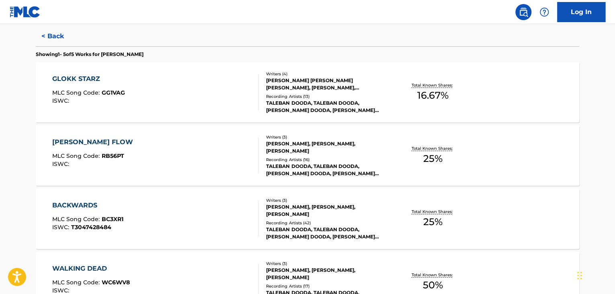
scroll to position [211, 0]
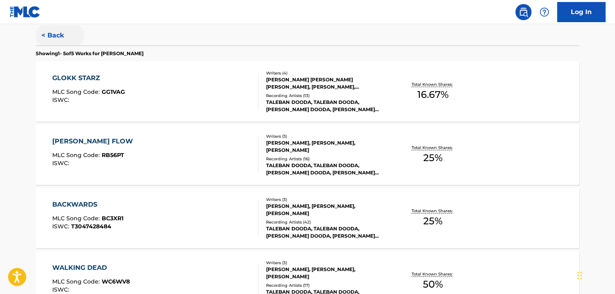
click at [53, 38] on button "< Back" at bounding box center [60, 35] width 48 height 20
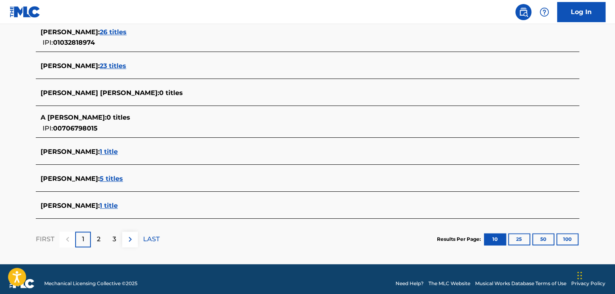
scroll to position [322, 0]
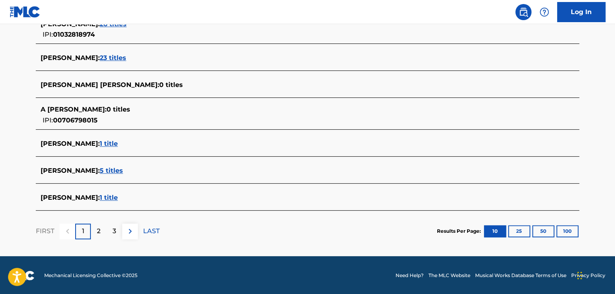
click at [129, 166] on div "[PERSON_NAME] : 5 titles" at bounding box center [297, 171] width 513 height 10
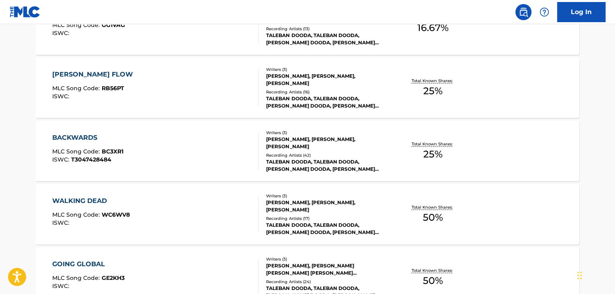
scroll to position [242, 0]
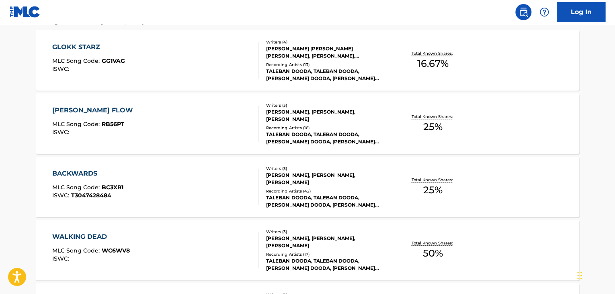
click at [210, 106] on div "[PERSON_NAME] FLOW MLC Song Code : RB56PT ISWC :" at bounding box center [155, 123] width 207 height 36
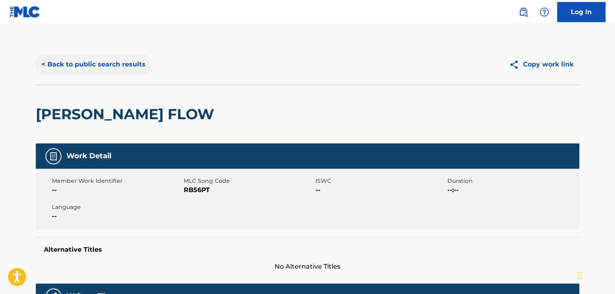
click at [99, 64] on button "< Back to public search results" at bounding box center [93, 64] width 115 height 20
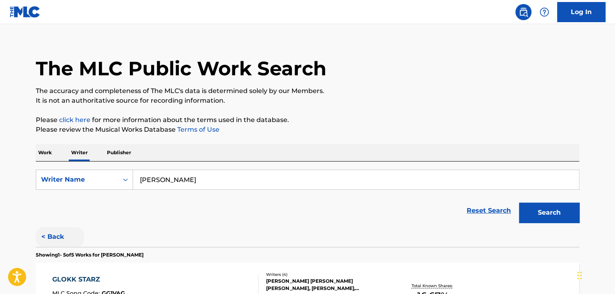
click at [68, 227] on button "< Back" at bounding box center [60, 236] width 48 height 20
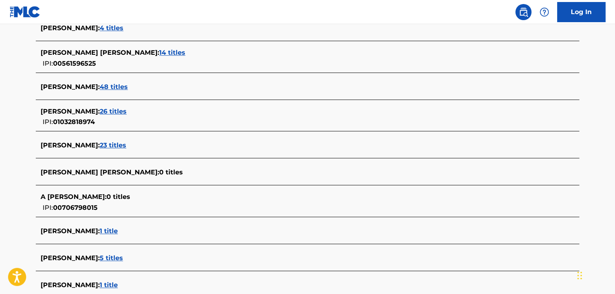
scroll to position [251, 0]
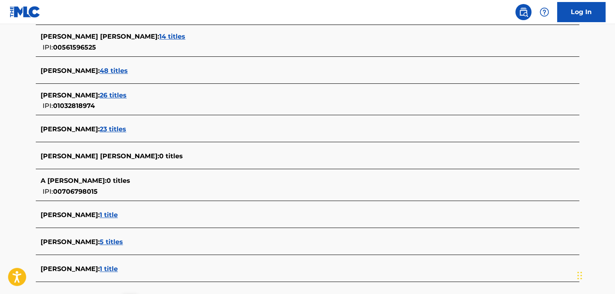
click at [120, 95] on span "26 titles" at bounding box center [113, 95] width 27 height 8
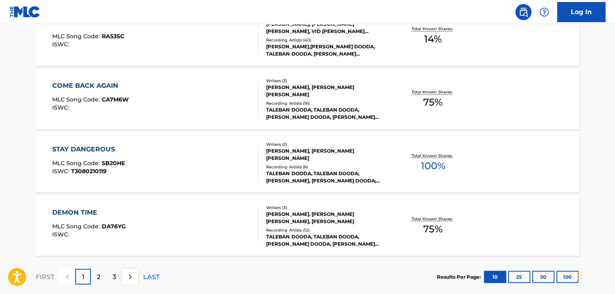
scroll to position [691, 0]
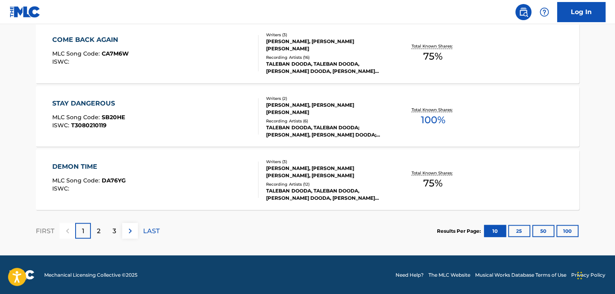
click at [252, 109] on div at bounding box center [255, 116] width 6 height 36
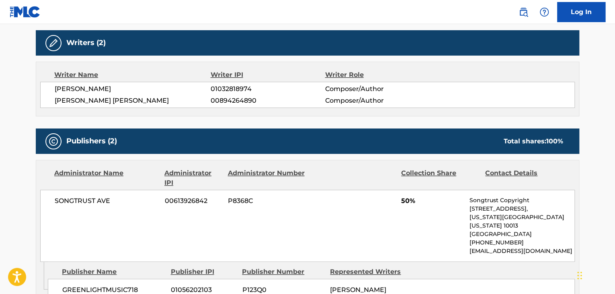
scroll to position [241, 0]
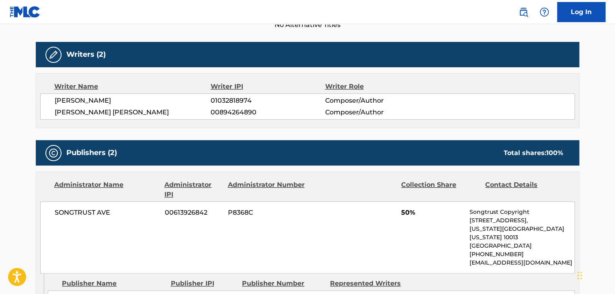
click at [86, 101] on span "[PERSON_NAME]" at bounding box center [133, 101] width 156 height 10
click at [234, 97] on span "01032818974" at bounding box center [268, 101] width 114 height 10
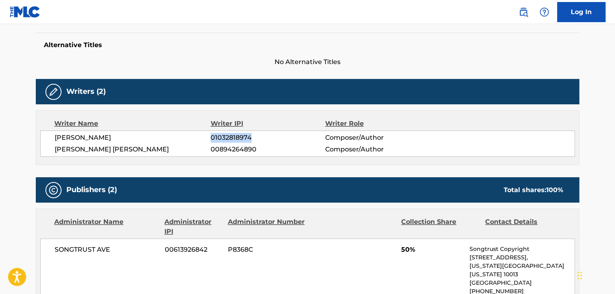
scroll to position [80, 0]
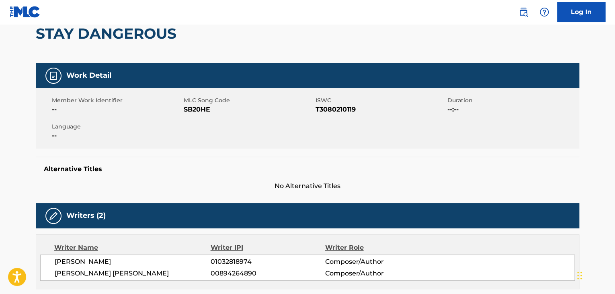
click at [190, 112] on span "SB20HE" at bounding box center [249, 110] width 130 height 10
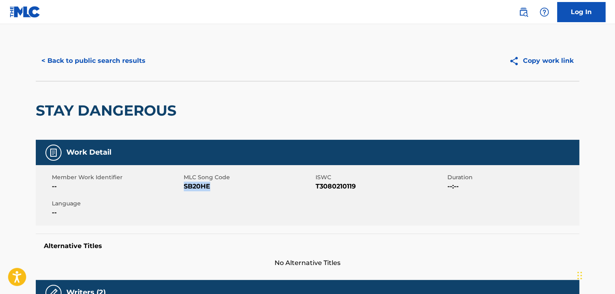
scroll to position [0, 0]
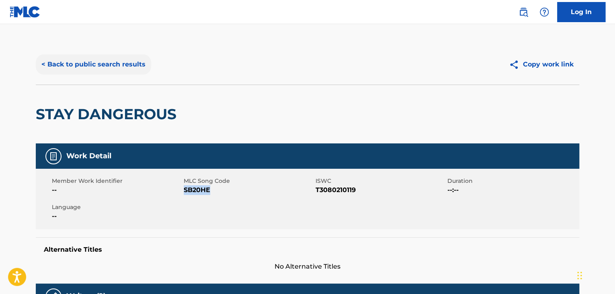
click at [105, 69] on button "< Back to public search results" at bounding box center [93, 64] width 115 height 20
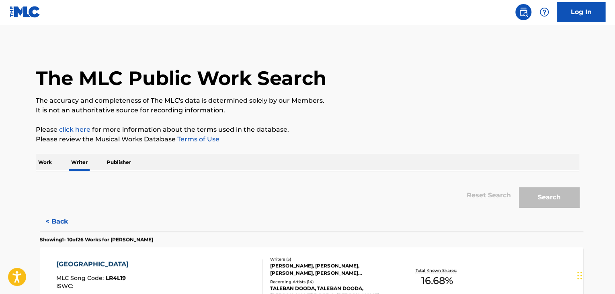
scroll to position [10, 0]
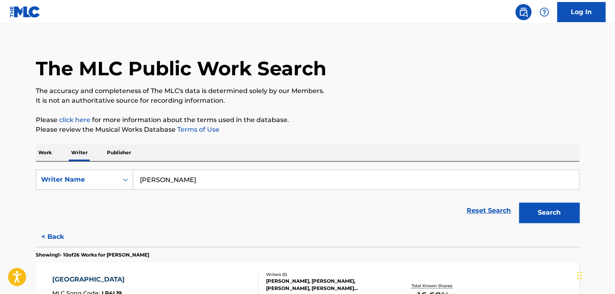
click at [190, 177] on input "[PERSON_NAME]" at bounding box center [356, 179] width 446 height 19
paste input "[PERSON_NAME]"
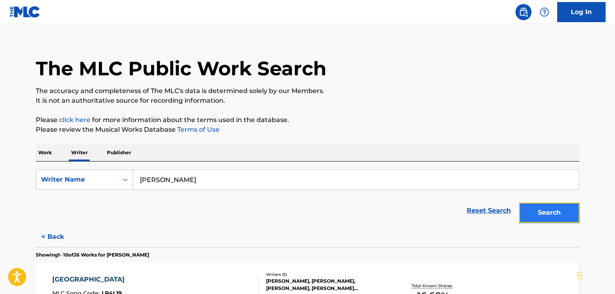
click at [541, 208] on button "Search" at bounding box center [549, 212] width 60 height 20
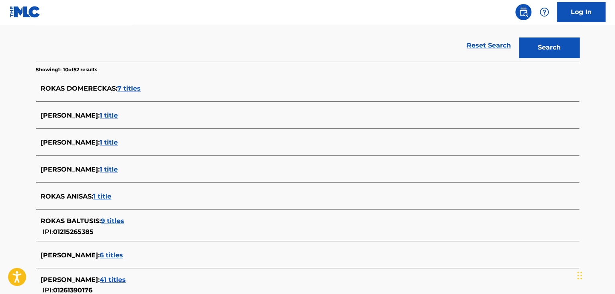
scroll to position [77, 0]
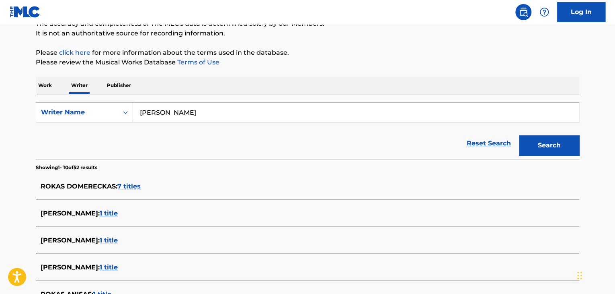
click at [184, 116] on input "[PERSON_NAME]" at bounding box center [356, 112] width 446 height 19
paste input "Yabujin"
type input "Yabujin"
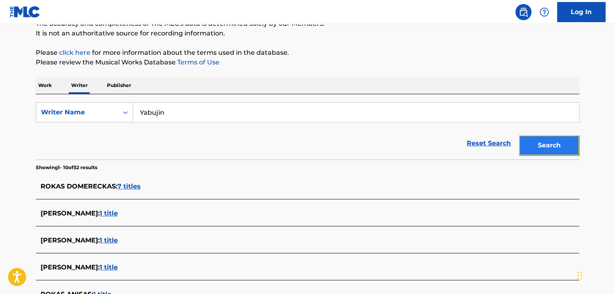
click at [545, 144] on button "Search" at bounding box center [549, 145] width 60 height 20
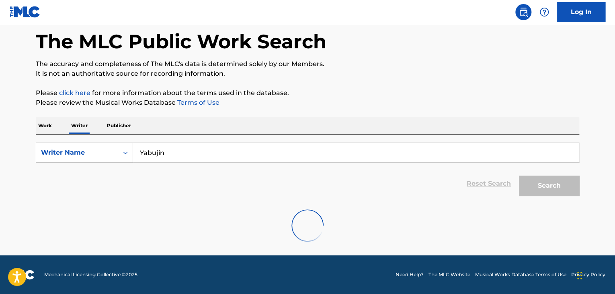
scroll to position [0, 0]
